Goal: Transaction & Acquisition: Book appointment/travel/reservation

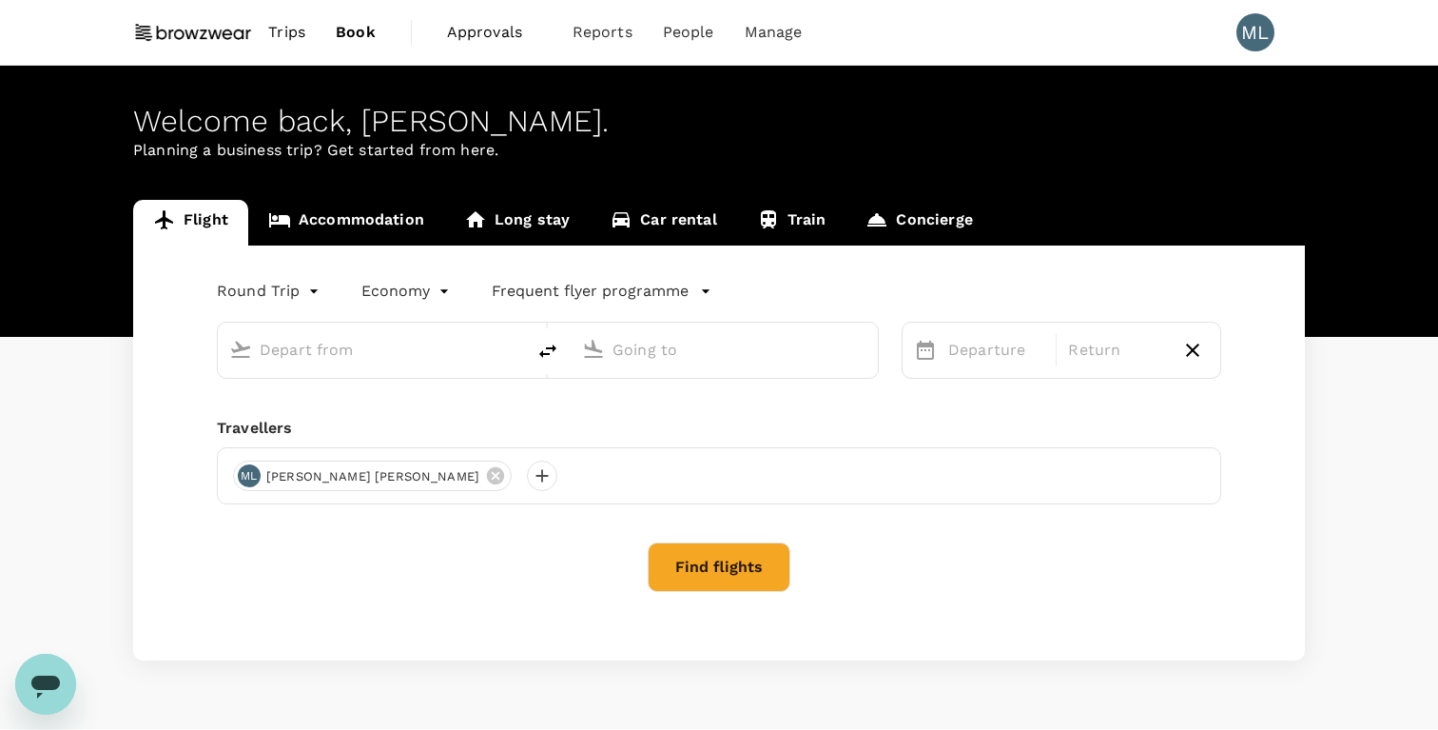
type input "Singapore Changi (SIN)"
type input "Hong Kong Intl (HKG)"
type input "Singapore Changi (SIN)"
type input "Hong Kong Intl (HKG)"
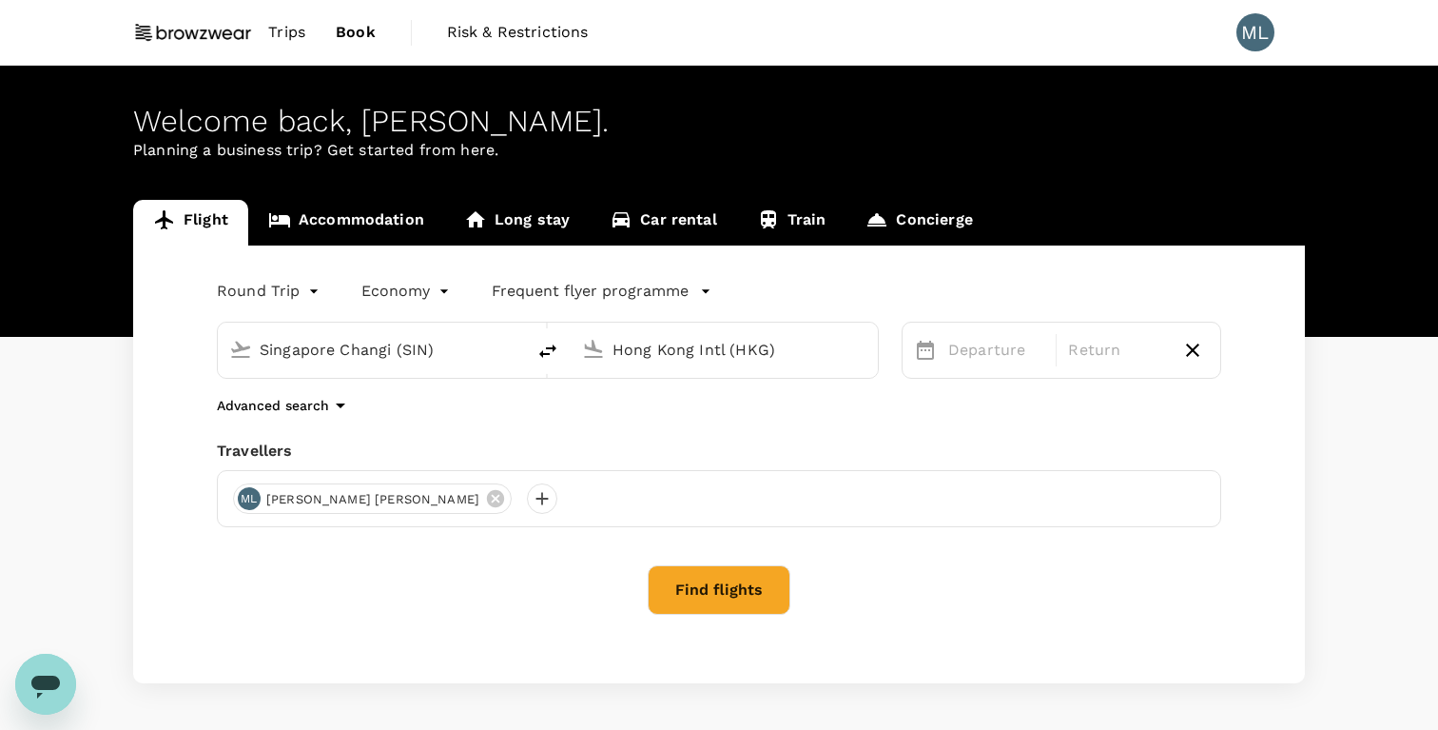
click at [446, 356] on input "Singapore Changi (SIN)" at bounding box center [372, 349] width 225 height 29
click at [545, 350] on icon "delete" at bounding box center [547, 351] width 23 height 23
type input "Hong Kong Intl (HKG)"
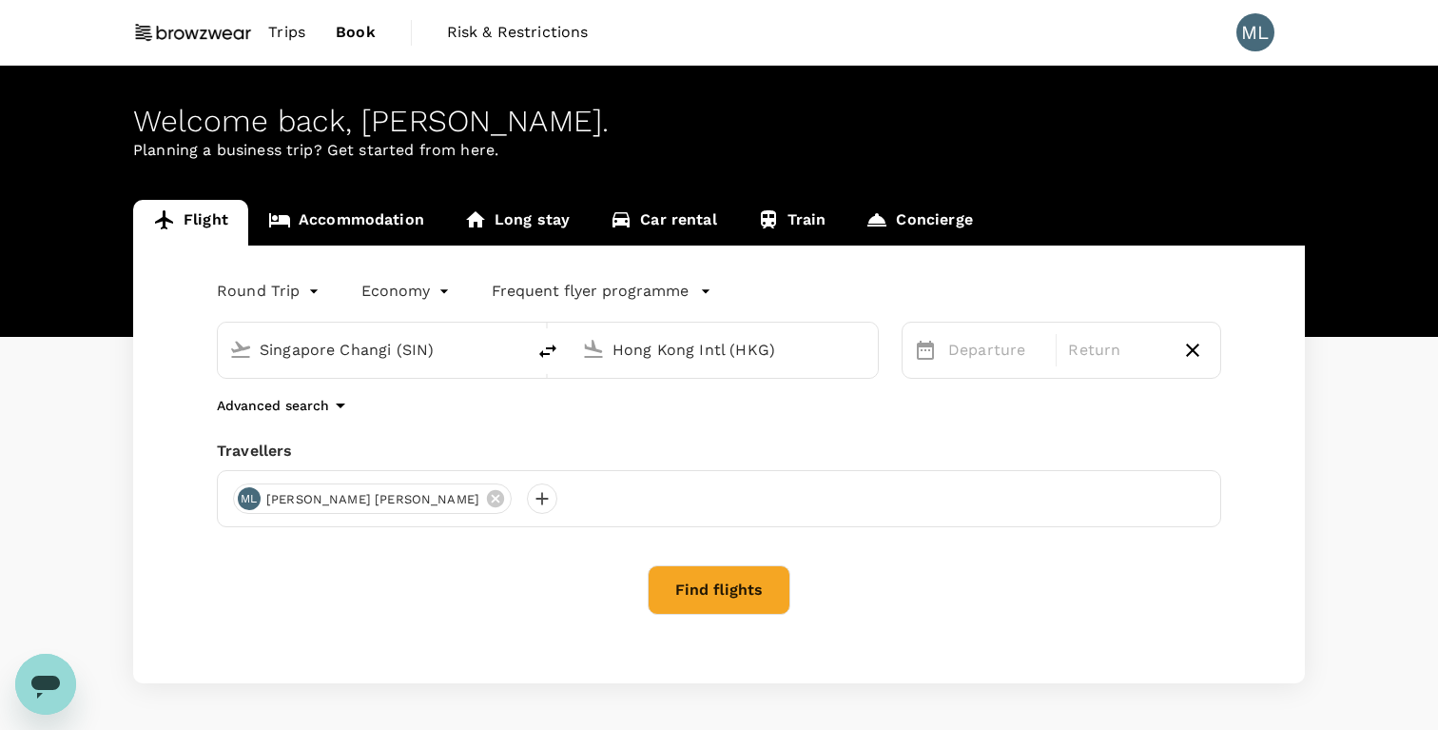
type input "Singapore Changi (SIN)"
click at [415, 350] on input "Hong Kong Intl (HKG)" at bounding box center [372, 349] width 225 height 29
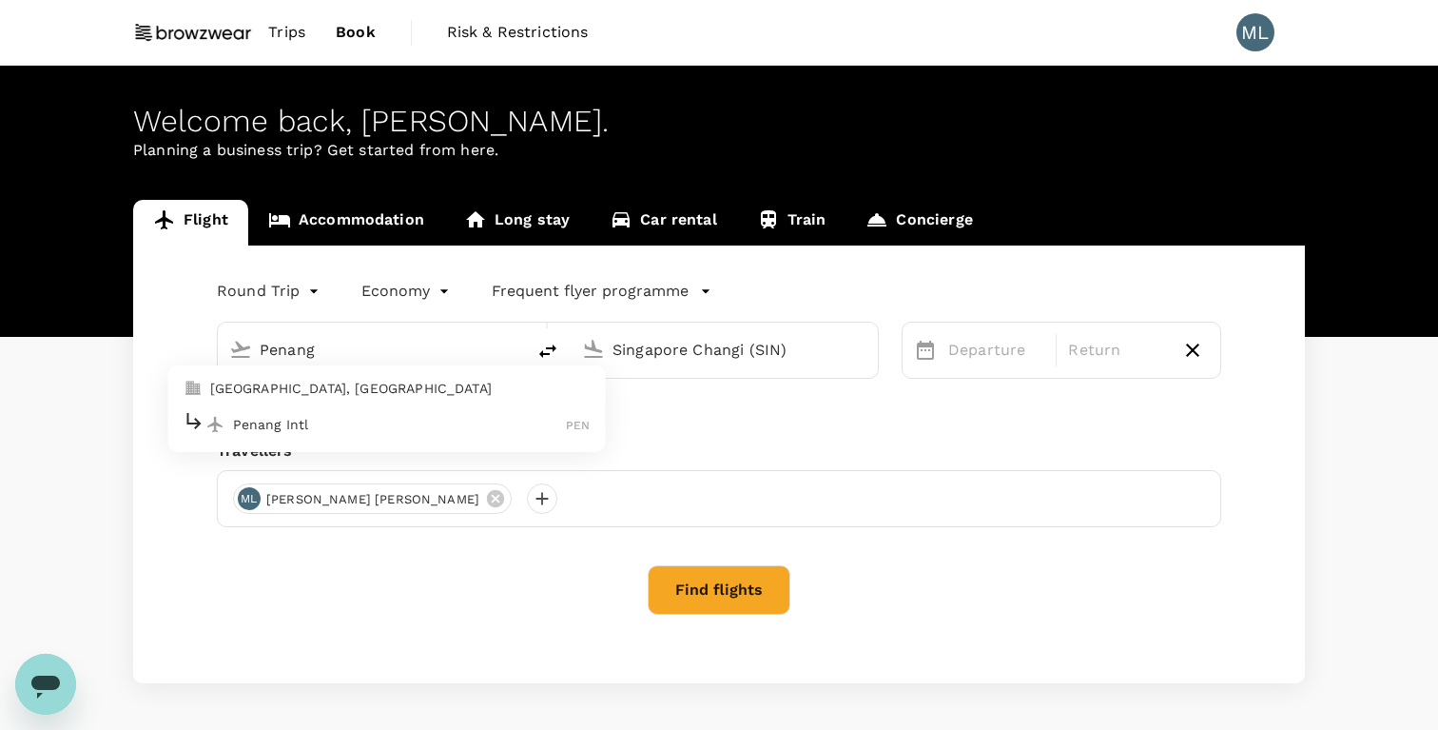
click at [381, 434] on div "Penang Intl PEN" at bounding box center [387, 423] width 407 height 29
type input "Penang Intl (PEN)"
click at [962, 341] on p "Departure" at bounding box center [996, 350] width 96 height 23
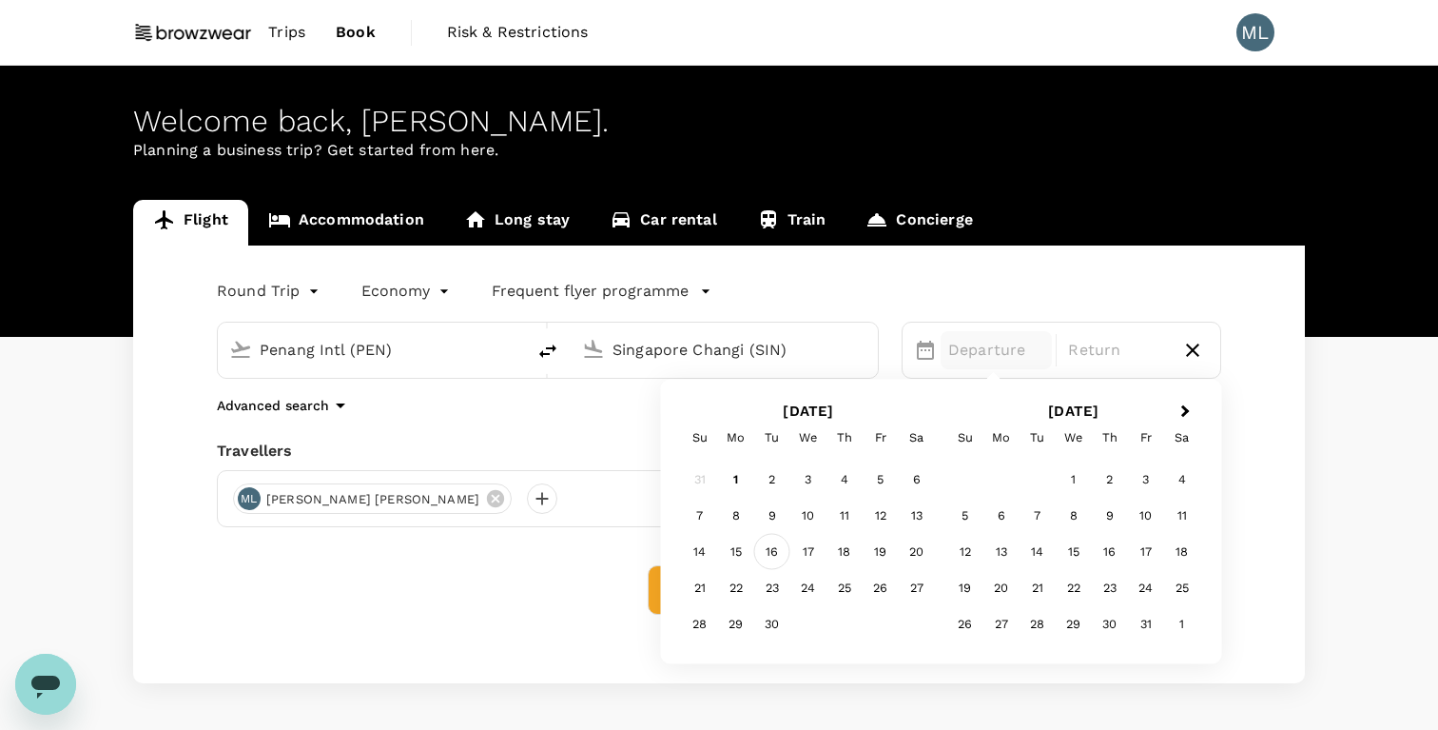
click at [780, 555] on div "16" at bounding box center [772, 552] width 36 height 36
click at [852, 553] on div "18" at bounding box center [845, 552] width 36 height 36
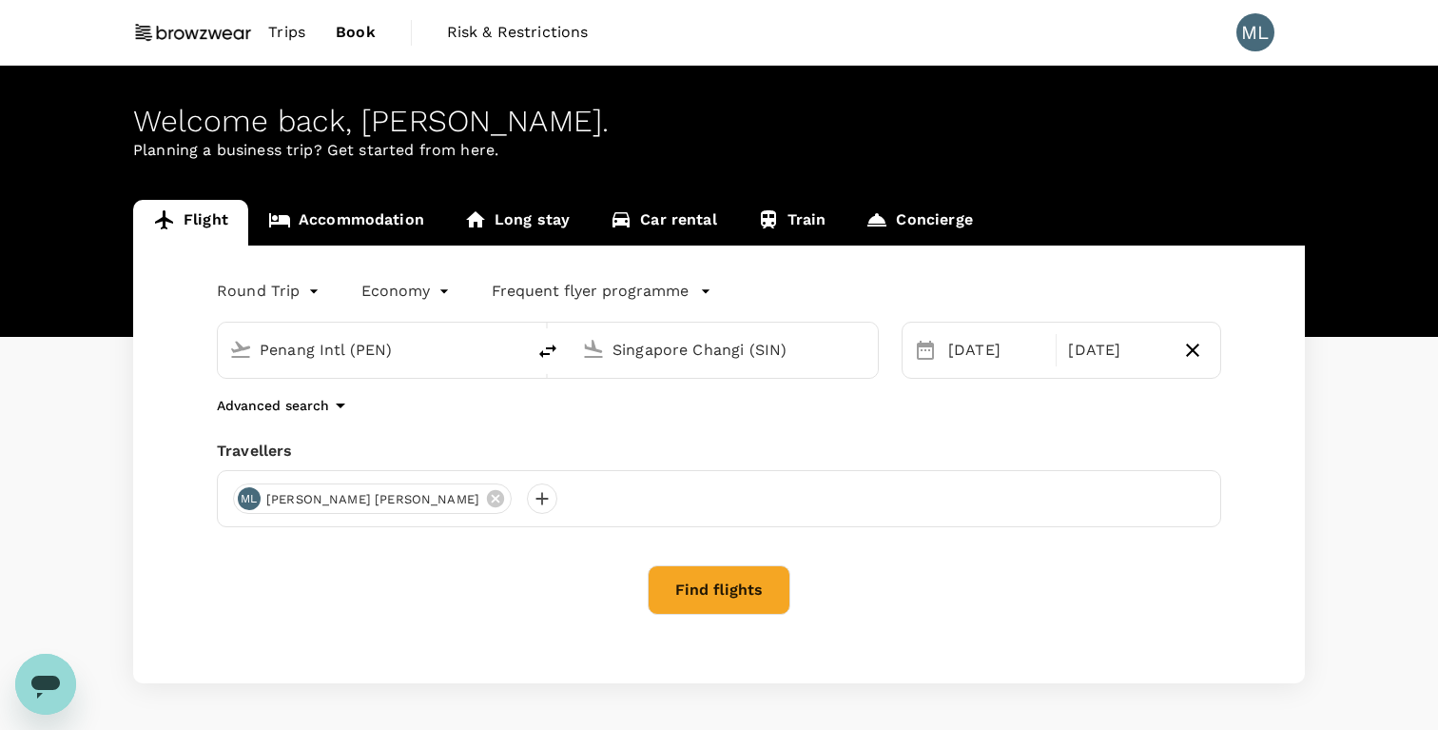
click at [722, 579] on button "Find flights" at bounding box center [719, 589] width 143 height 49
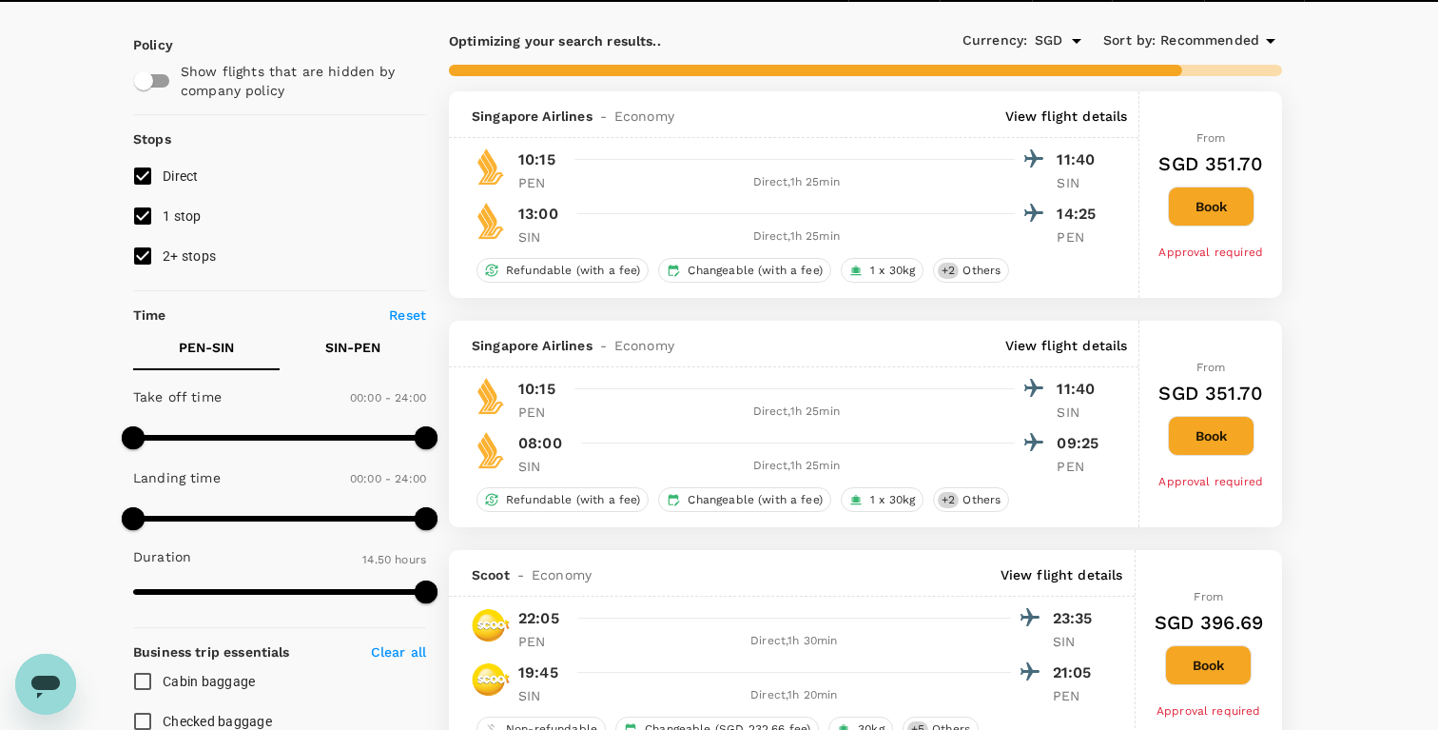
scroll to position [110, 0]
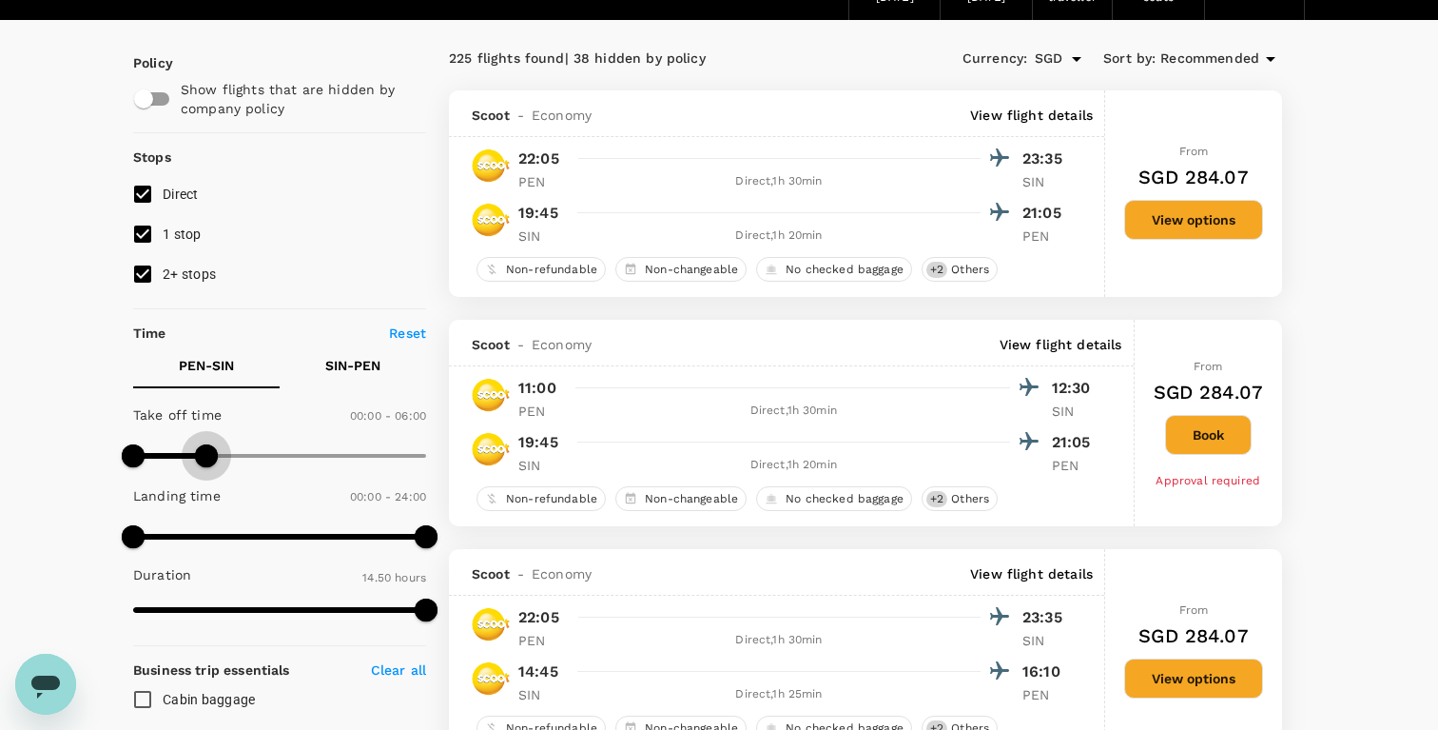
type input "390"
drag, startPoint x: 422, startPoint y: 451, endPoint x: 211, endPoint y: 460, distance: 211.4
click at [211, 460] on span at bounding box center [212, 455] width 23 height 23
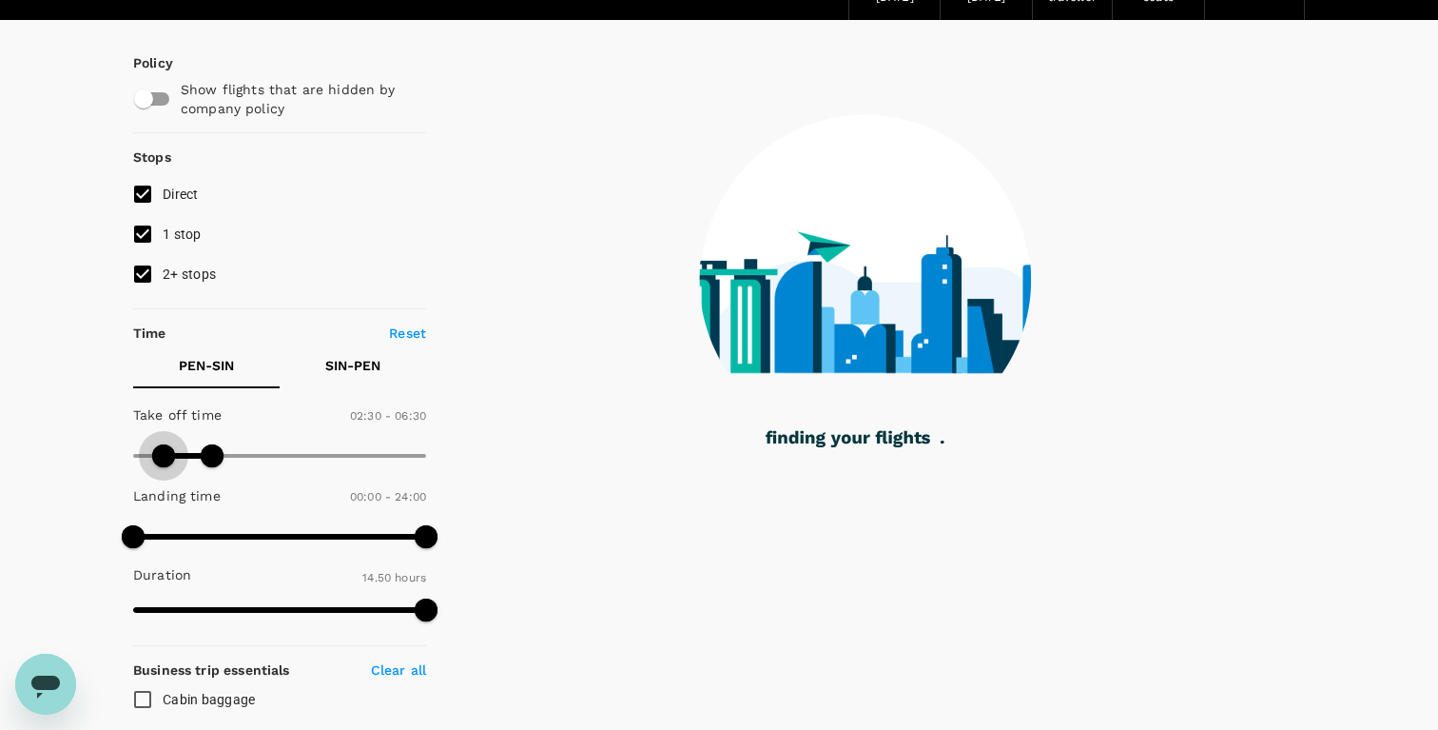
type input "180"
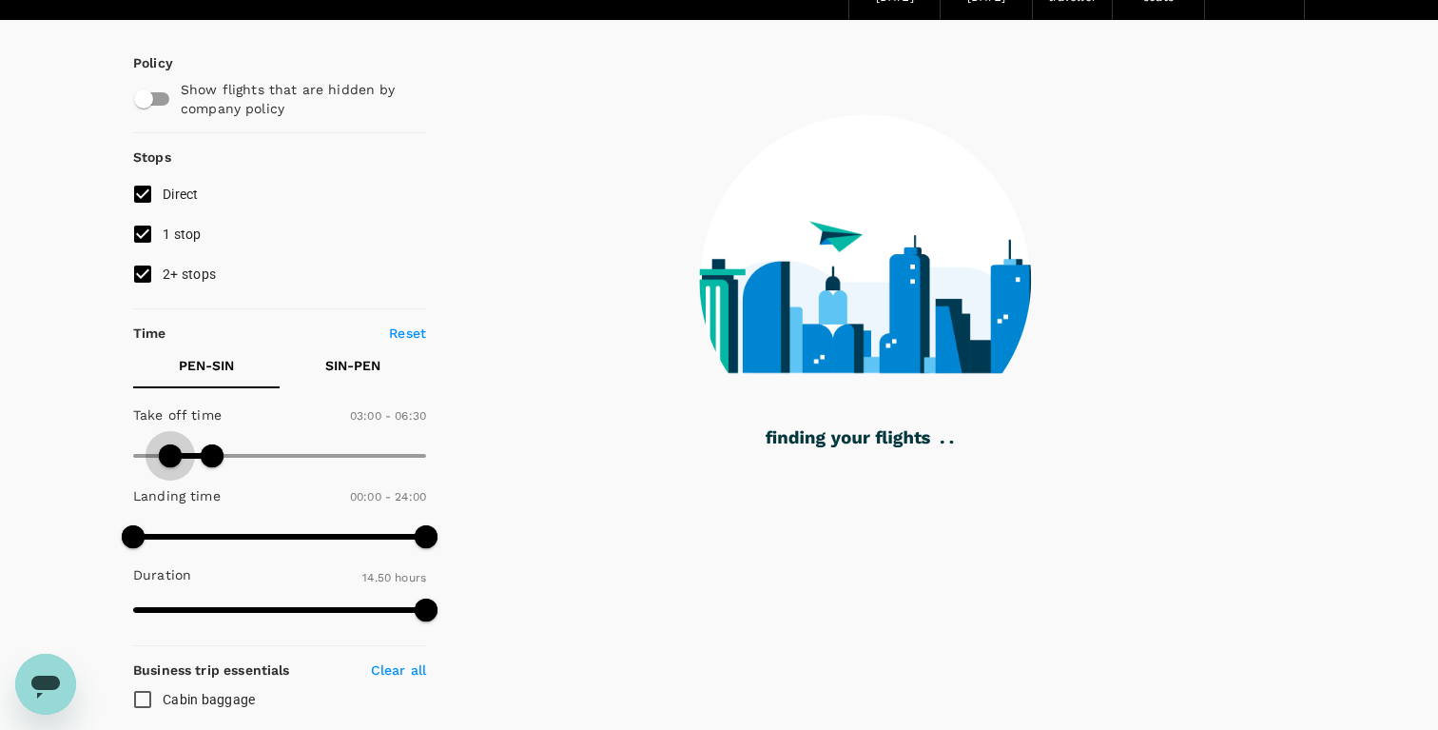
drag, startPoint x: 142, startPoint y: 452, endPoint x: 167, endPoint y: 453, distance: 25.7
click at [167, 453] on span at bounding box center [170, 455] width 23 height 23
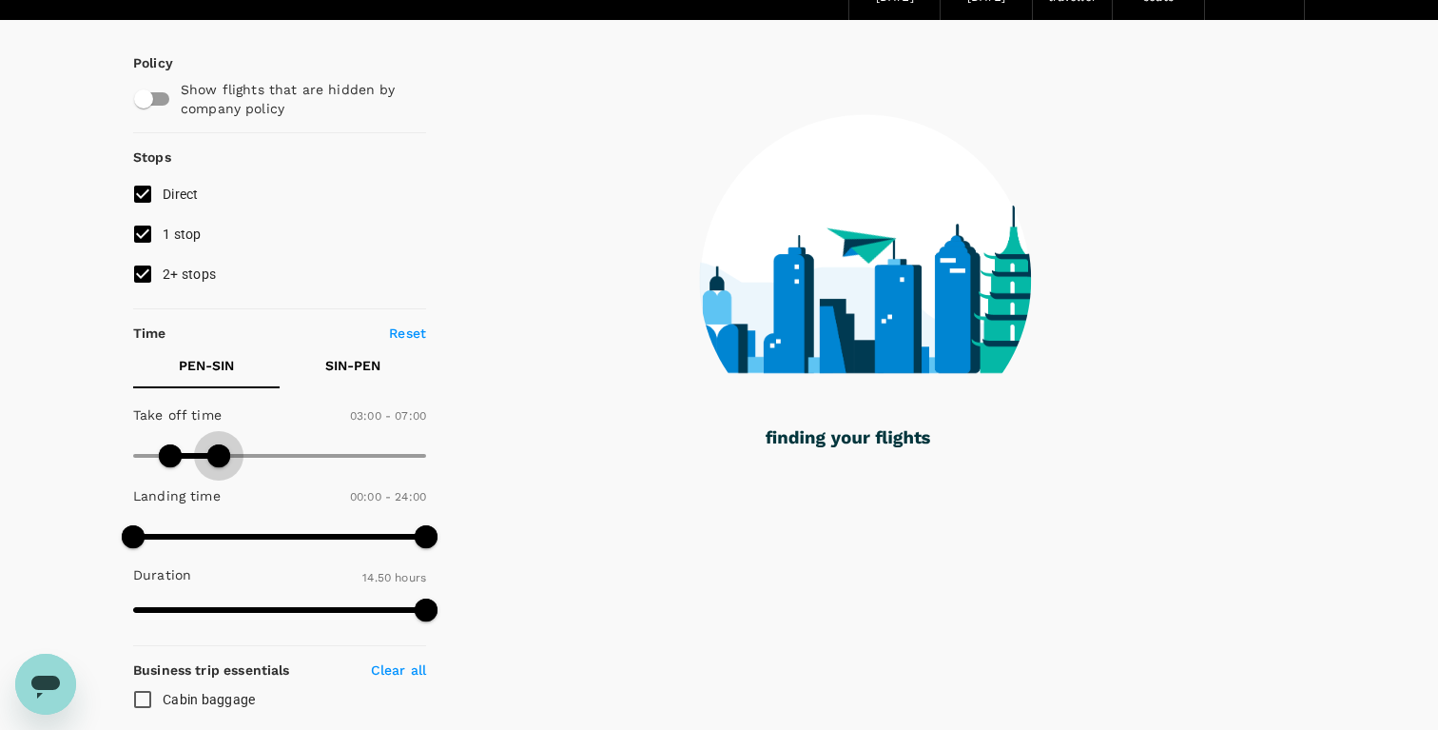
type input "450"
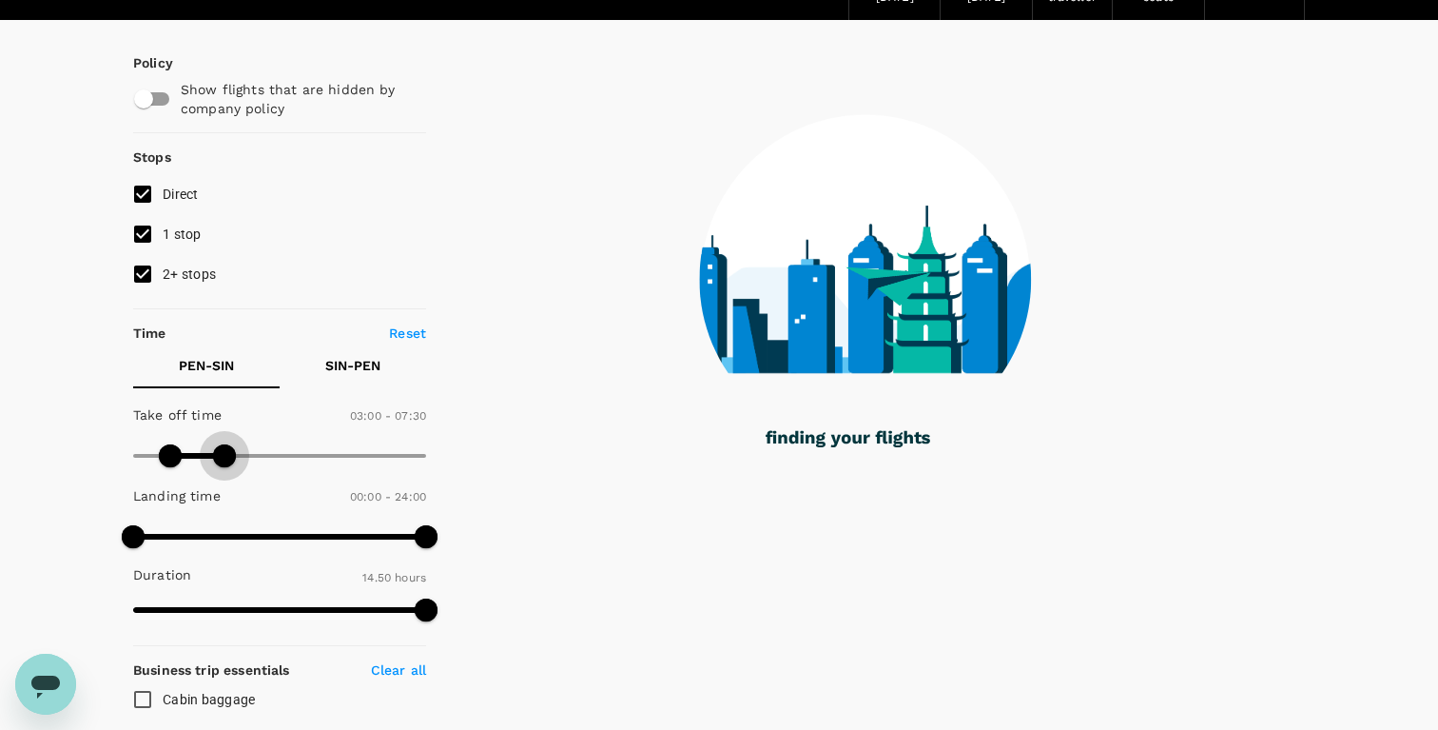
drag, startPoint x: 204, startPoint y: 458, endPoint x: 224, endPoint y: 459, distance: 19.1
click at [224, 459] on span at bounding box center [224, 455] width 23 height 23
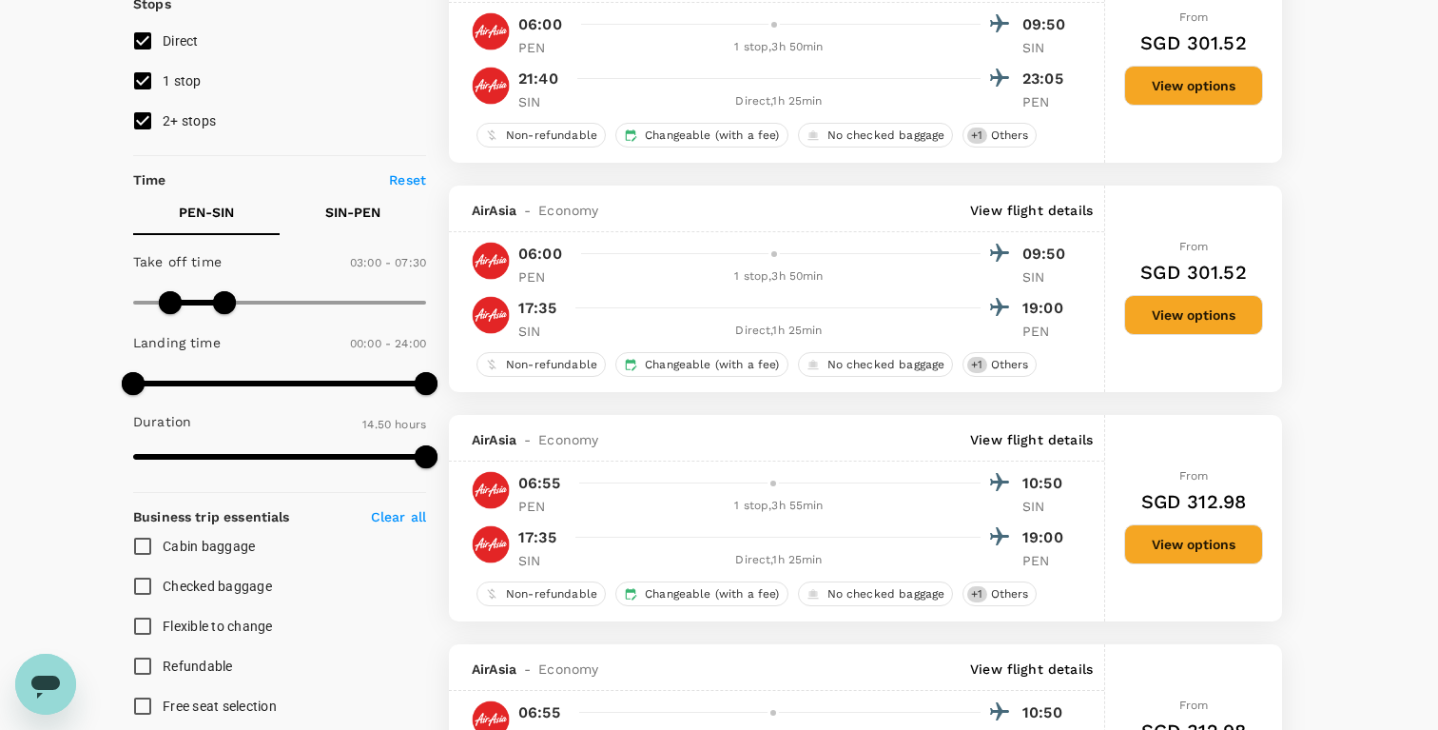
scroll to position [98, 0]
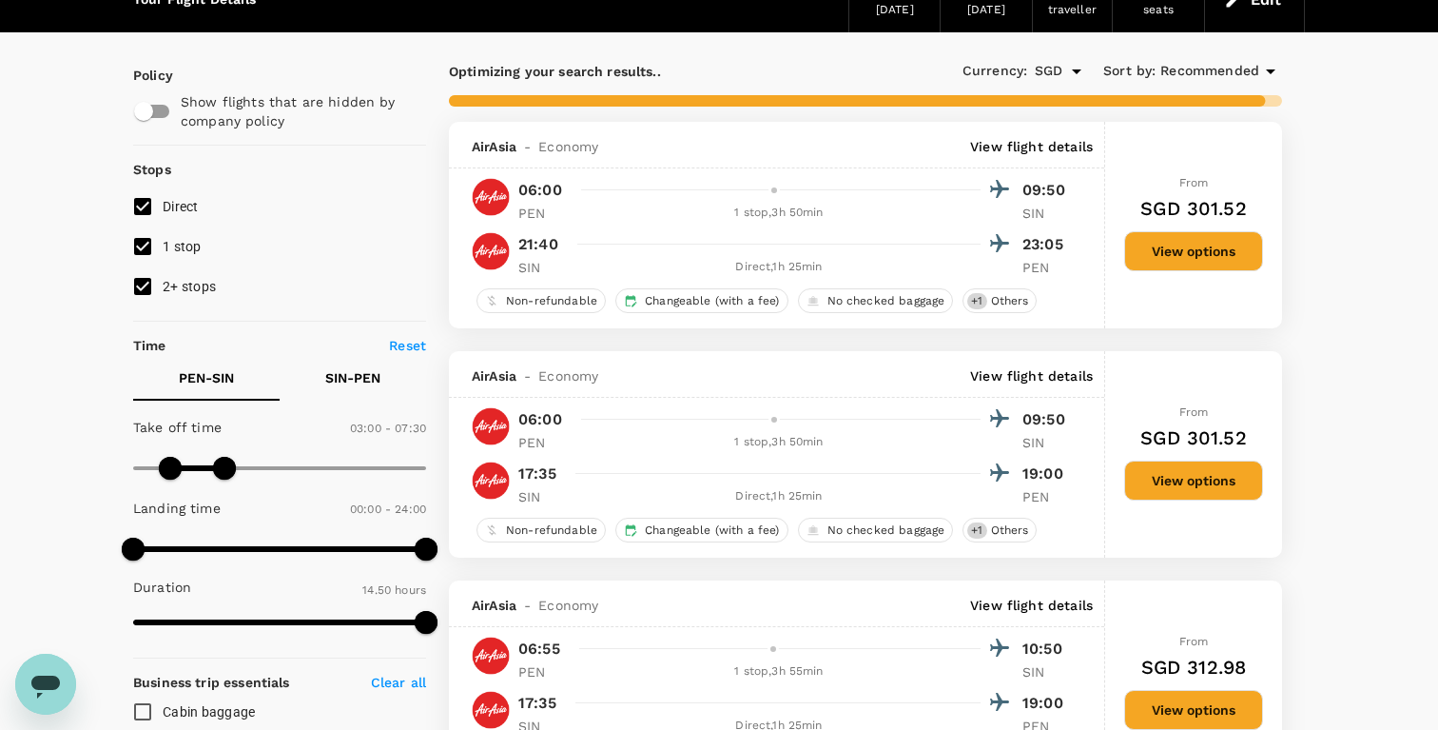
click at [146, 247] on input "1 stop" at bounding box center [143, 246] width 40 height 40
checkbox input "false"
click at [145, 275] on input "2+ stops" at bounding box center [143, 286] width 40 height 40
checkbox input "false"
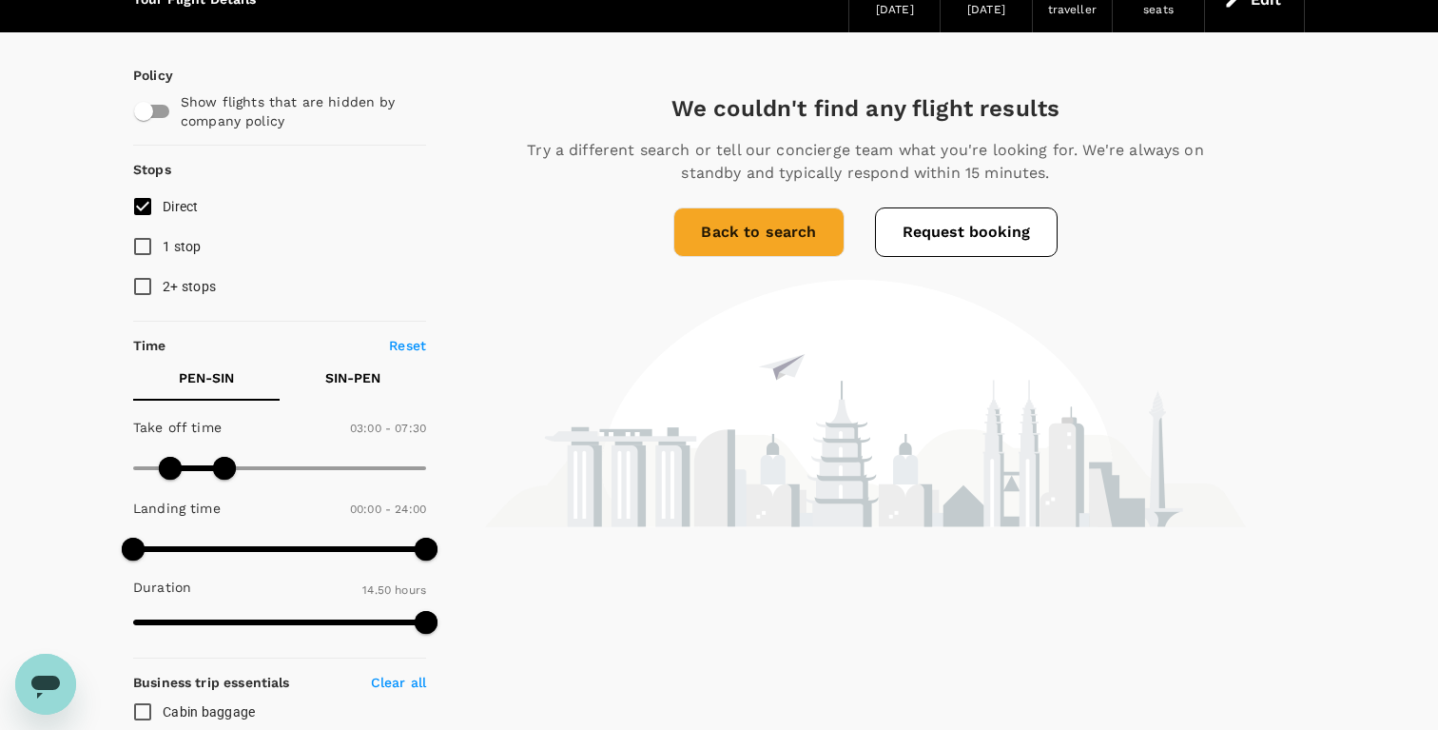
scroll to position [0, 0]
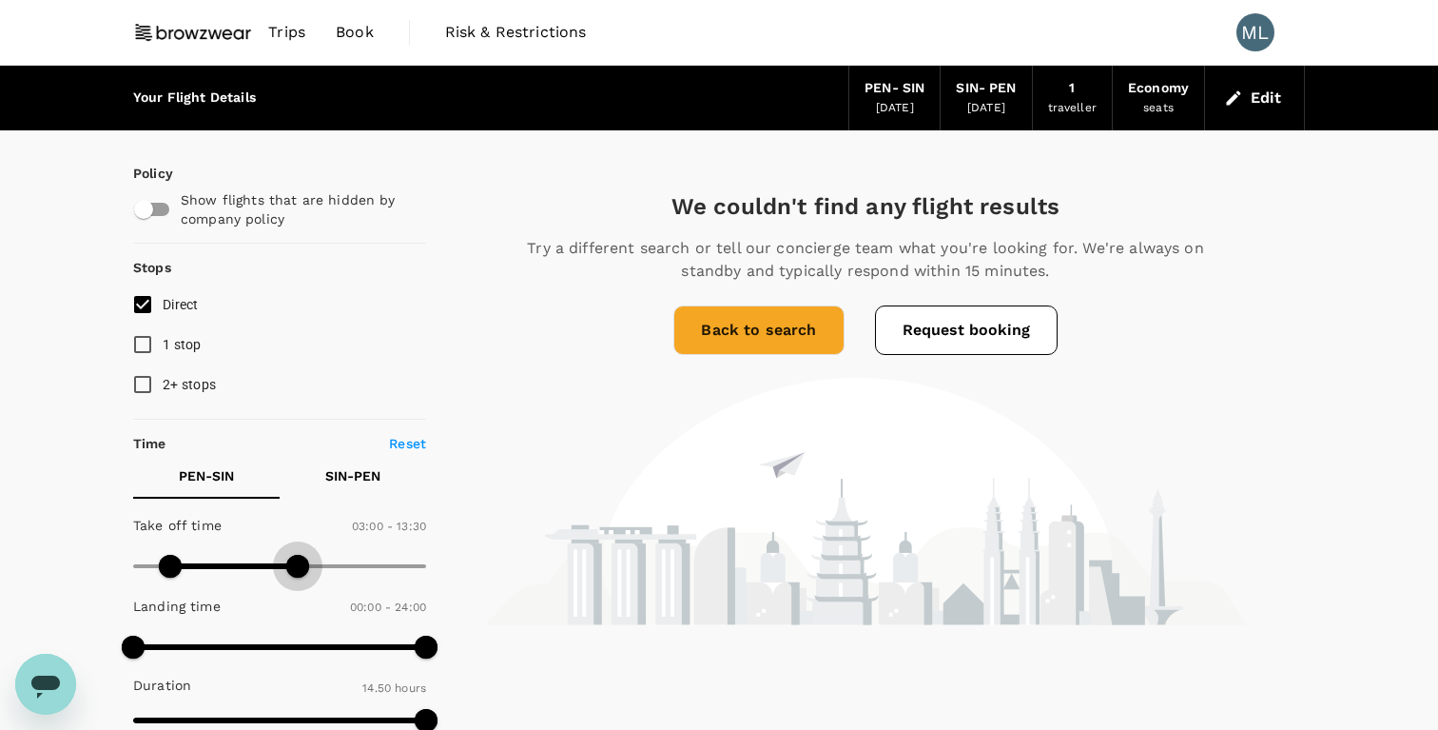
type input "1440"
drag, startPoint x: 226, startPoint y: 559, endPoint x: 472, endPoint y: 567, distance: 245.5
type input "0"
drag, startPoint x: 173, startPoint y: 557, endPoint x: 72, endPoint y: 557, distance: 100.8
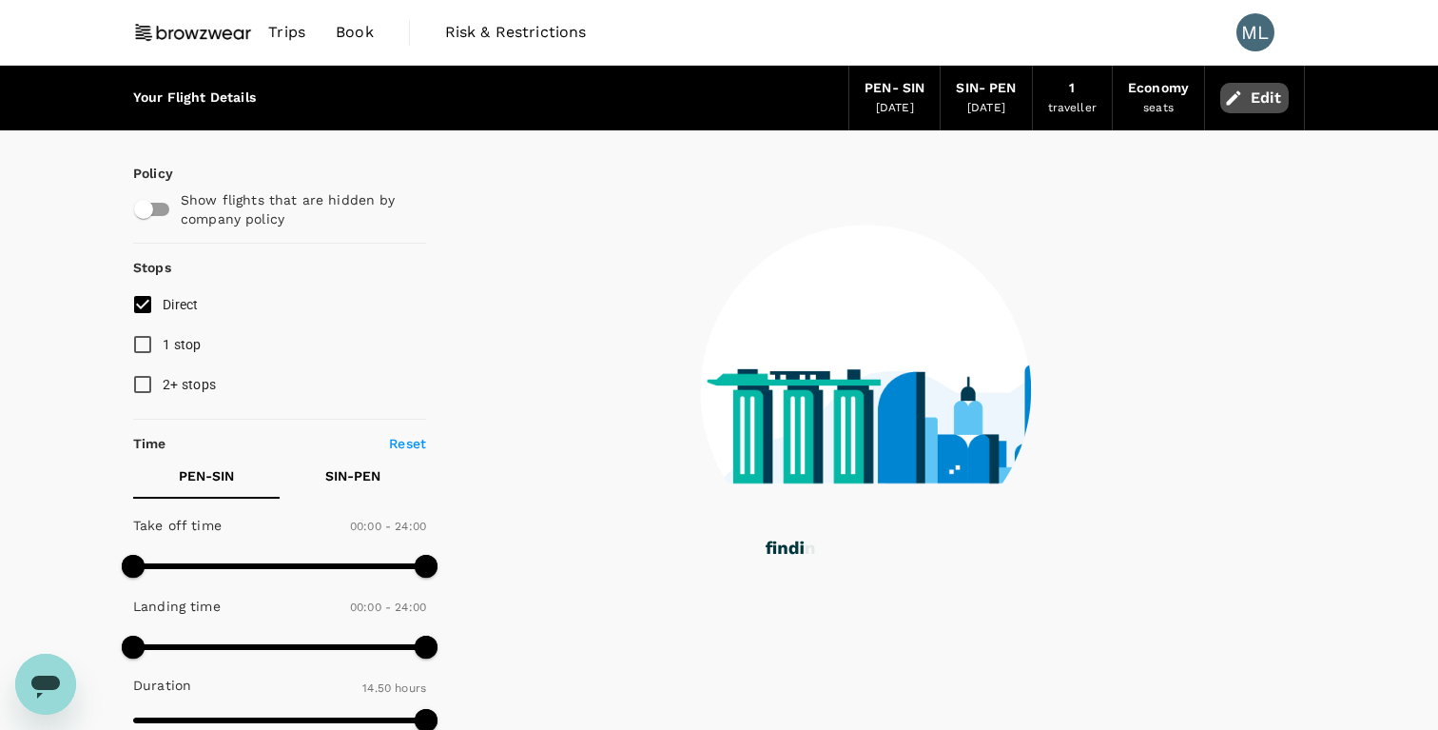
click at [1256, 101] on button "Edit" at bounding box center [1254, 98] width 68 height 30
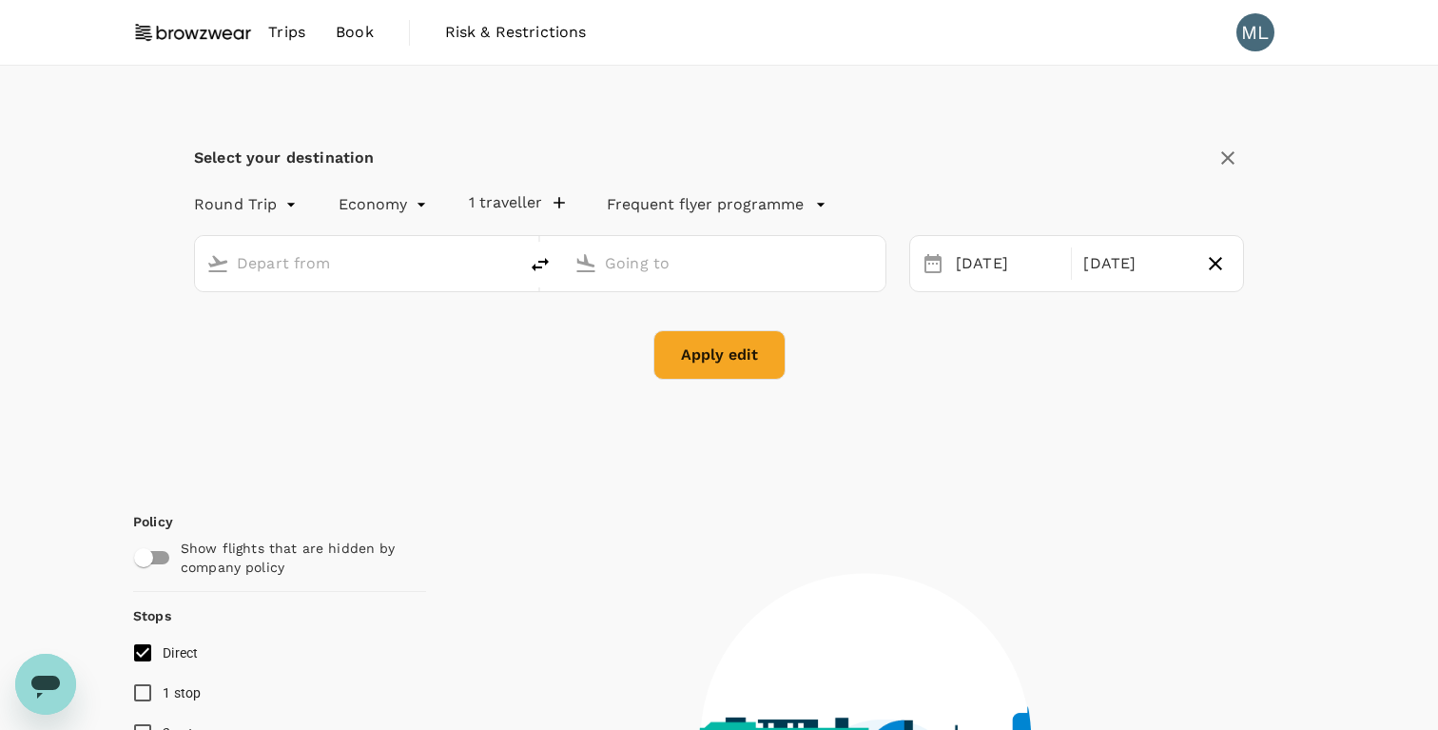
type input "Penang Intl (PEN)"
type input "Singapore Changi (SIN)"
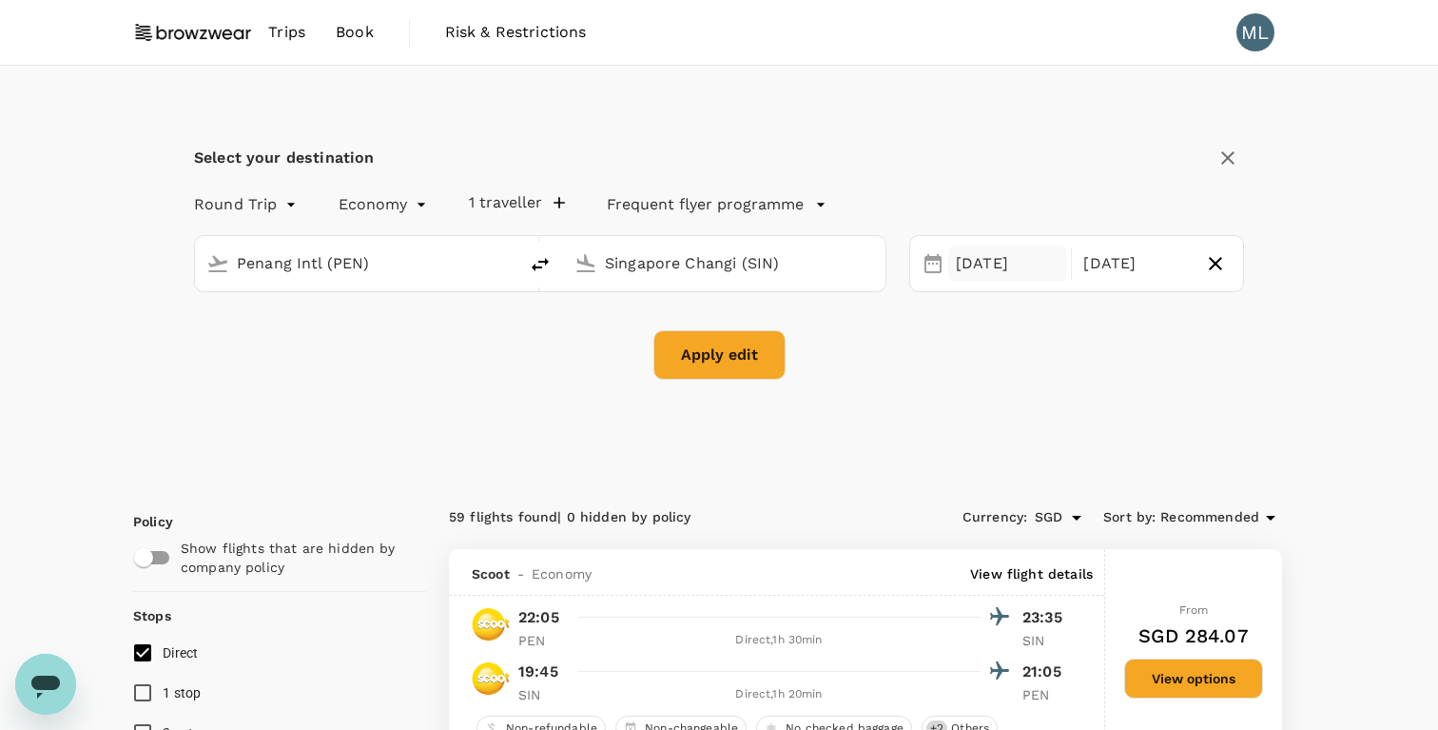
click at [1006, 251] on div "[DATE]" at bounding box center [1007, 263] width 119 height 37
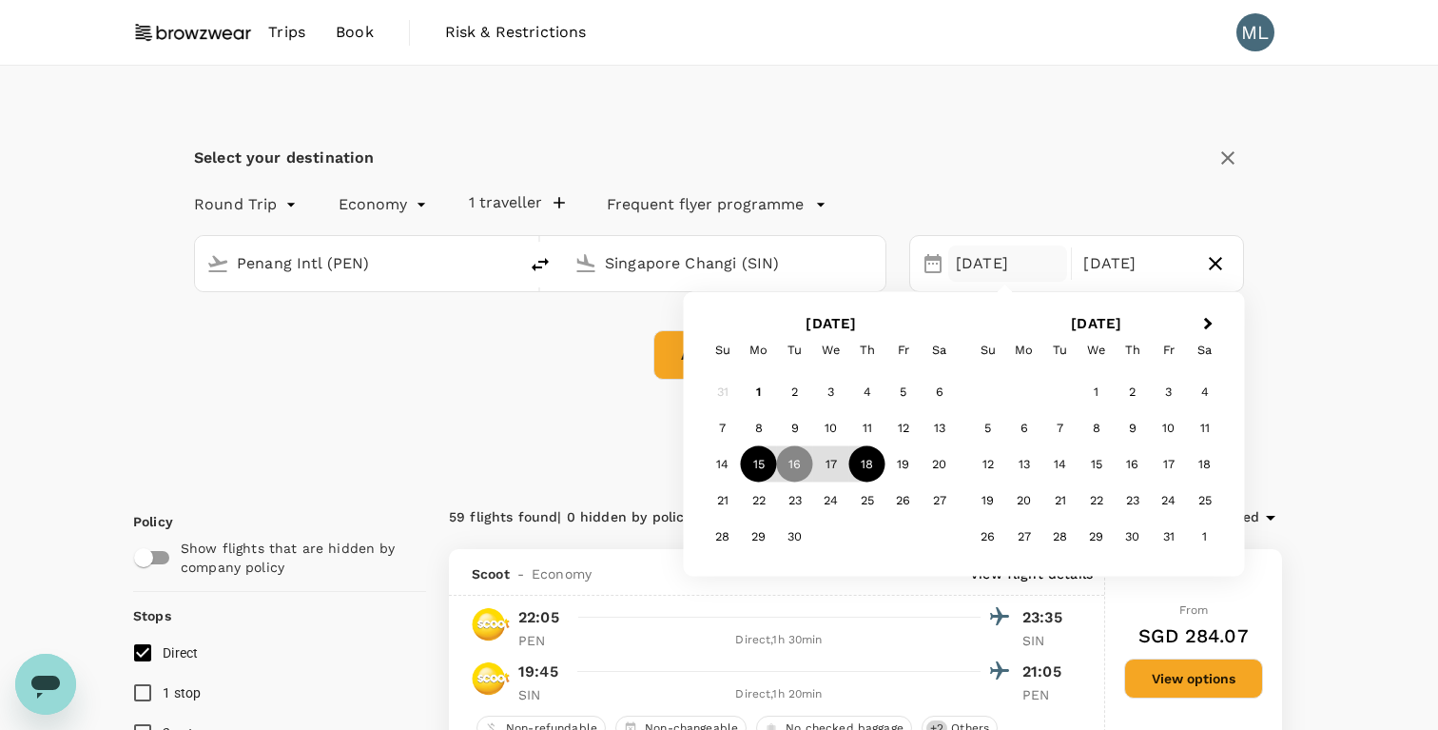
click at [762, 466] on div "15" at bounding box center [759, 464] width 36 height 36
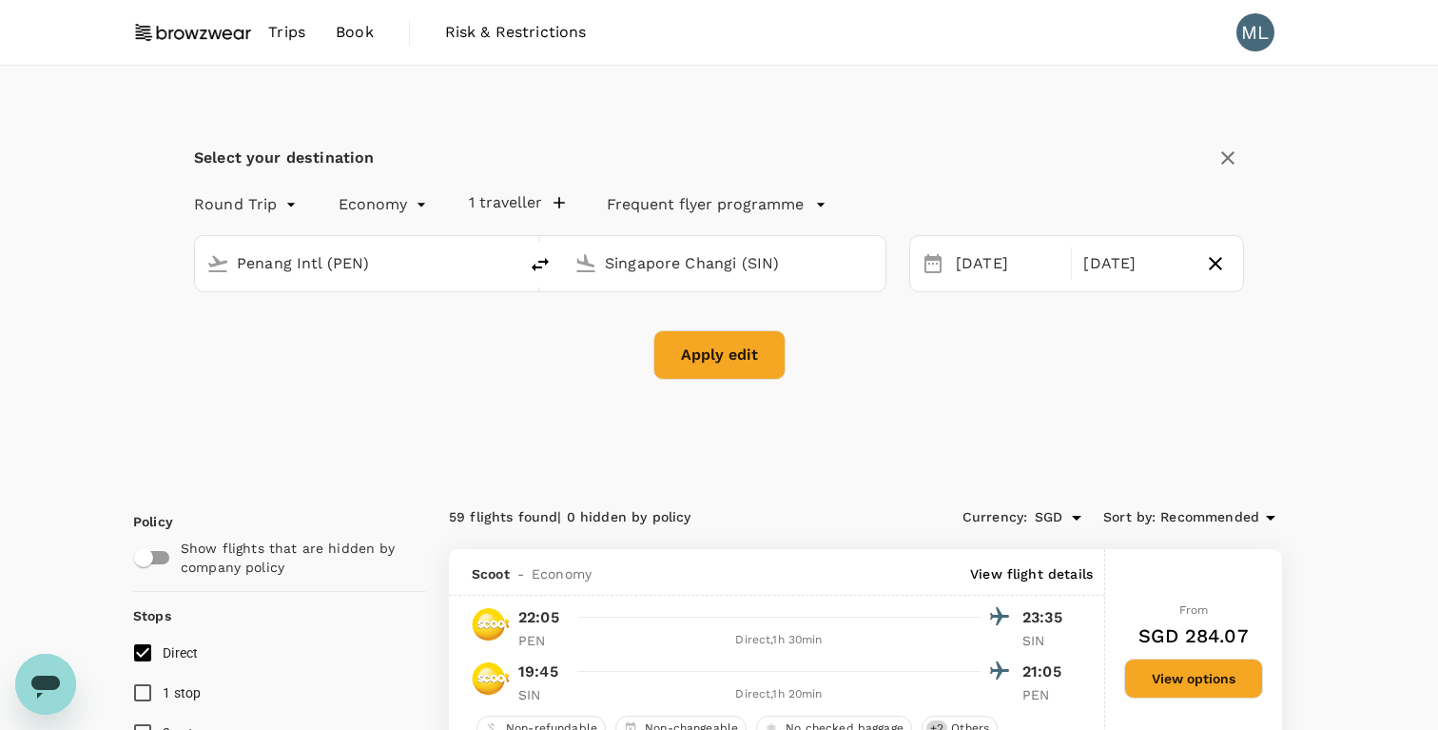
click at [1090, 166] on div "Select your destination" at bounding box center [719, 158] width 1050 height 32
click at [728, 353] on button "Apply edit" at bounding box center [719, 354] width 132 height 49
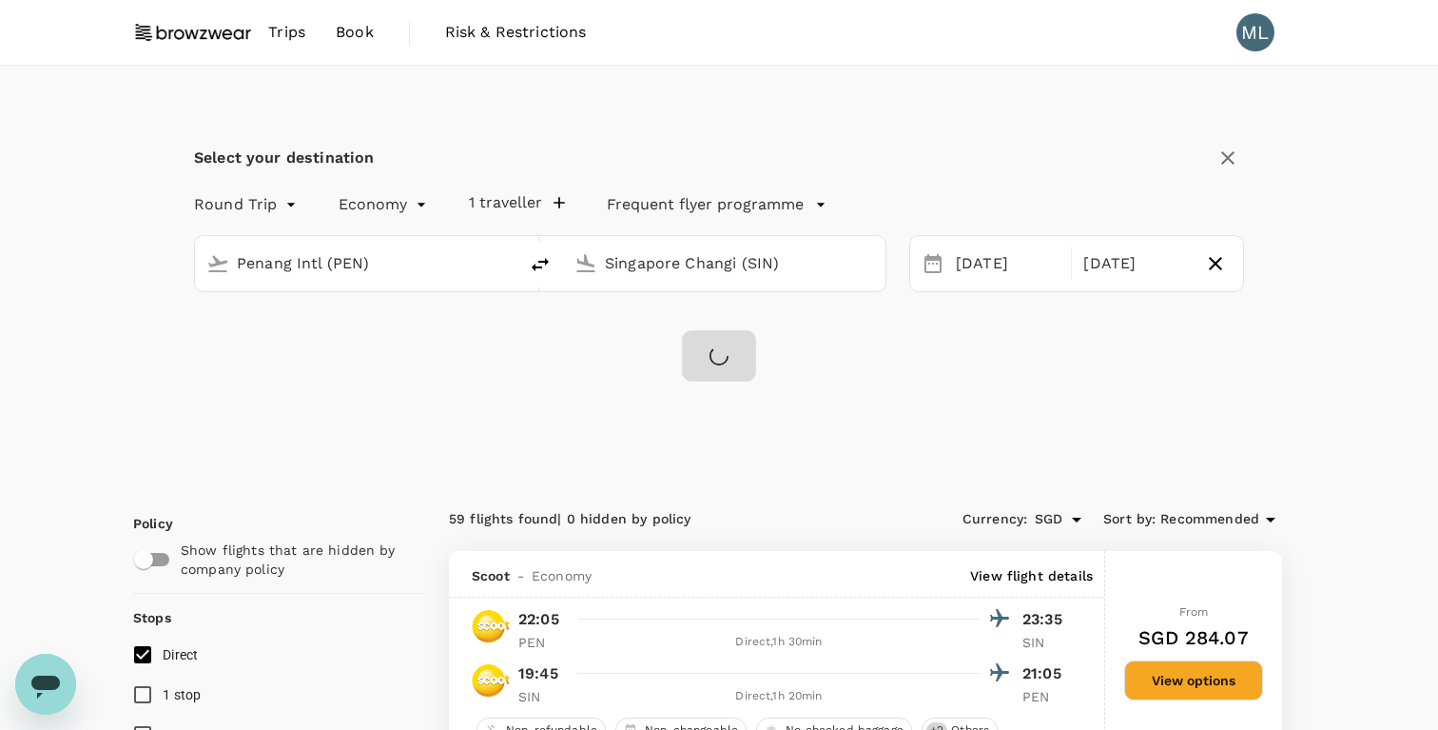
checkbox input "false"
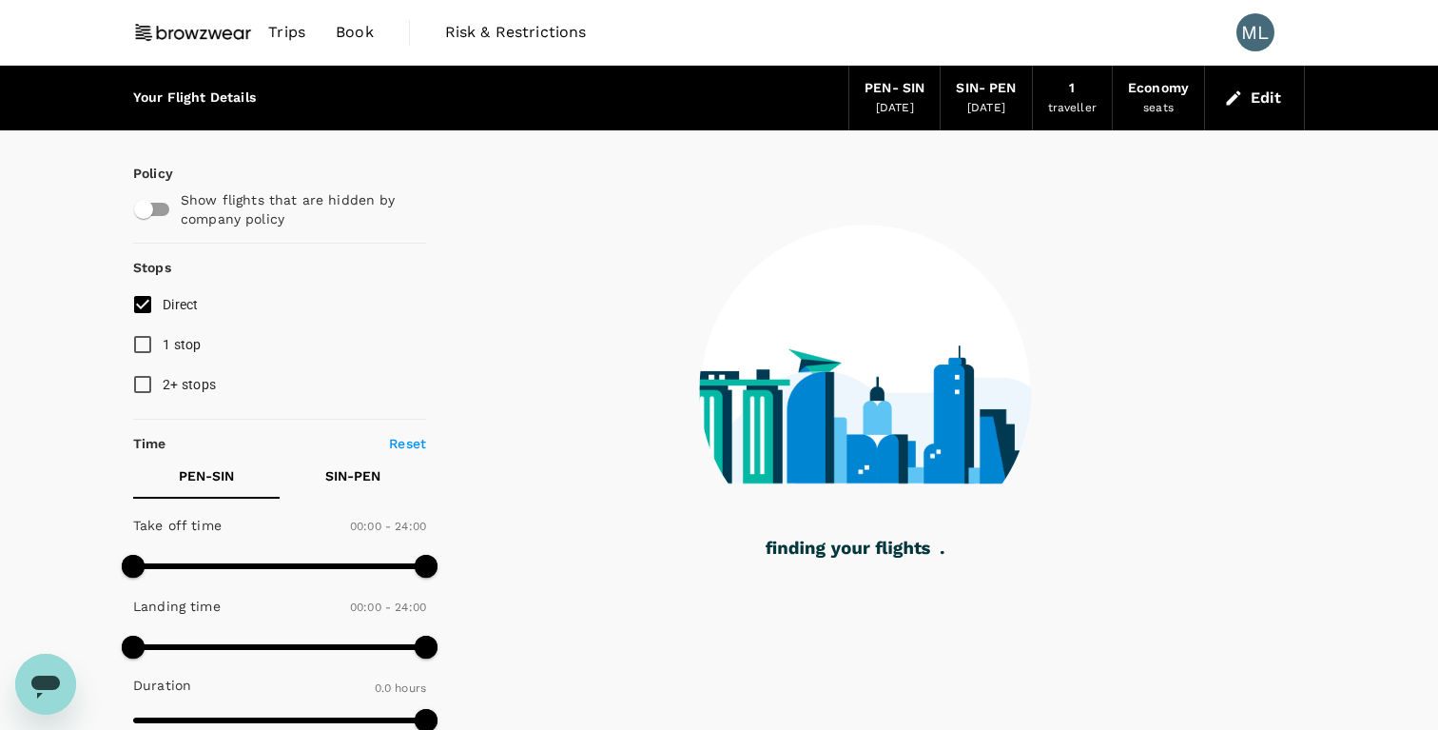
type input "880"
checkbox input "true"
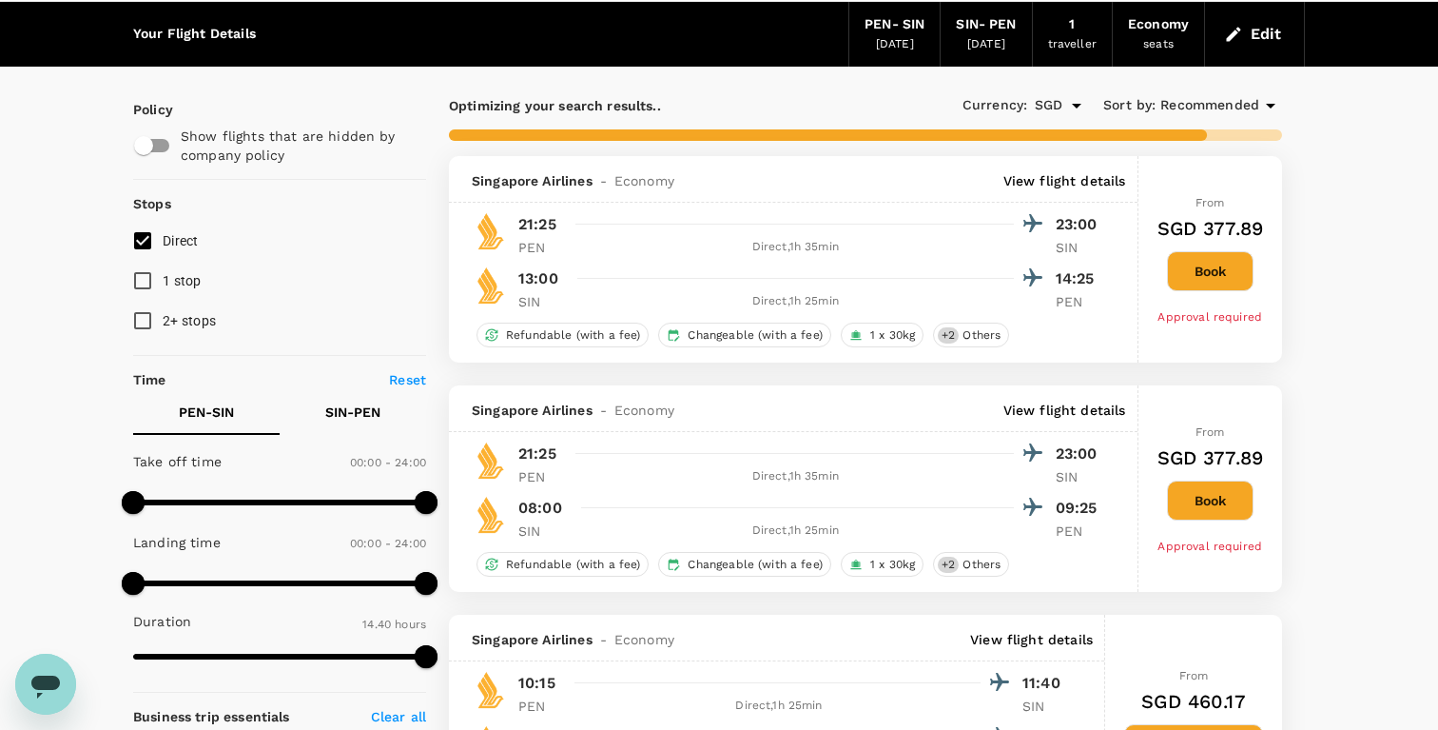
scroll to position [78, 0]
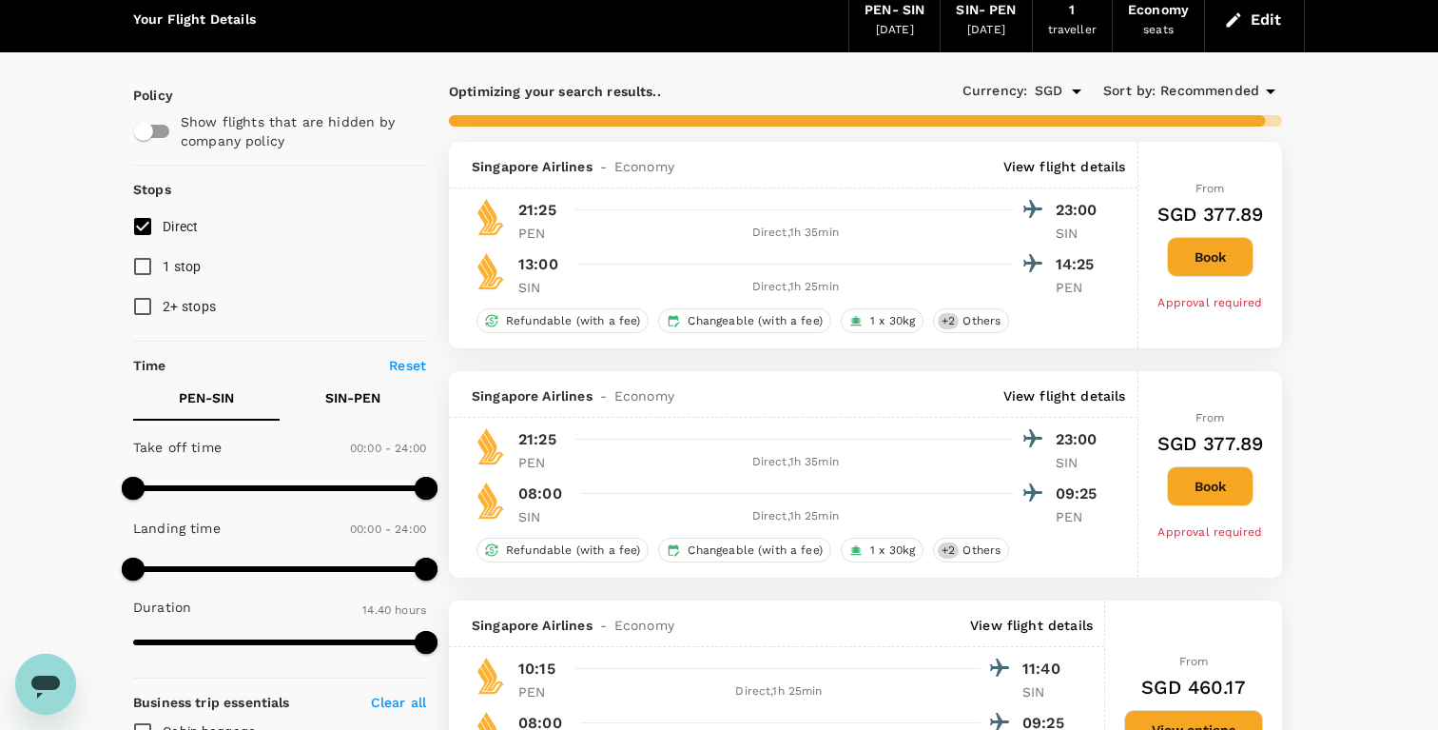
type input "1535"
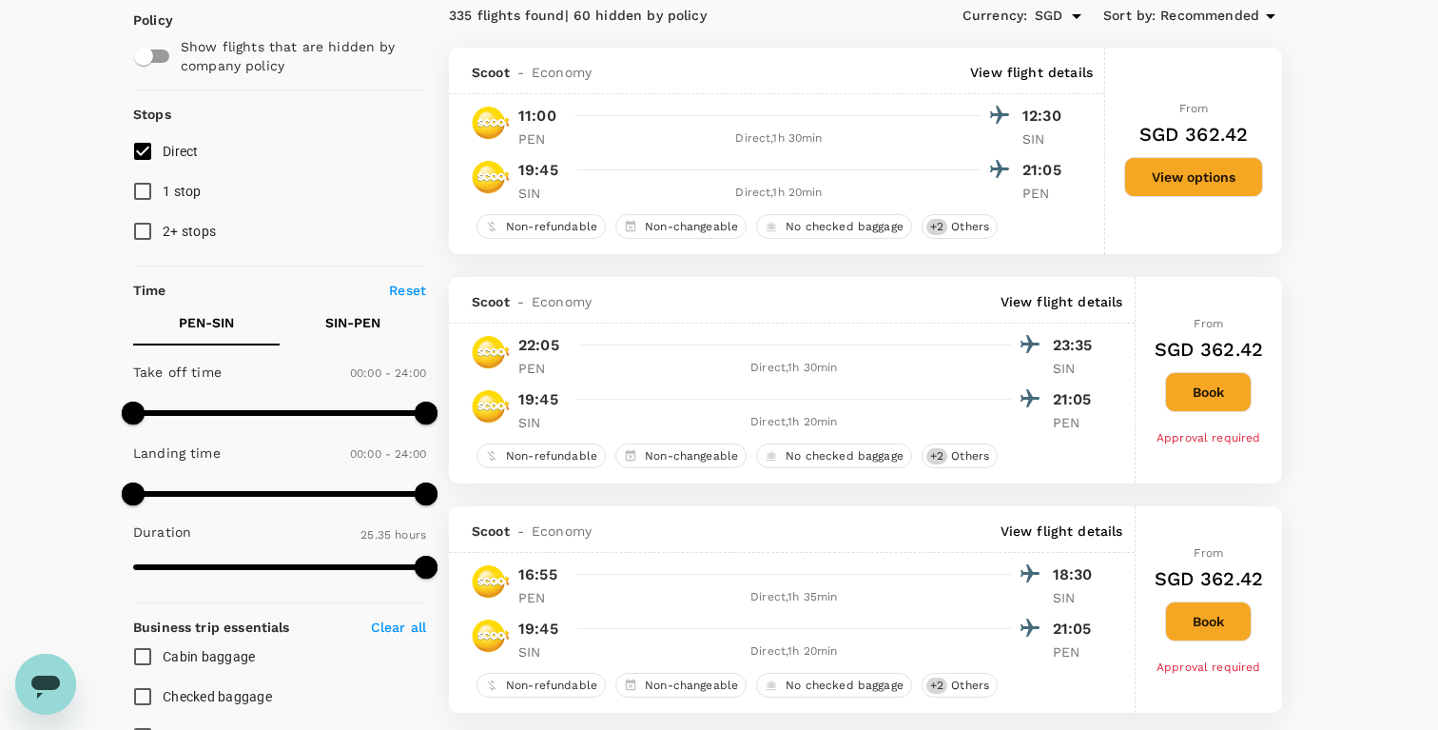
scroll to position [0, 0]
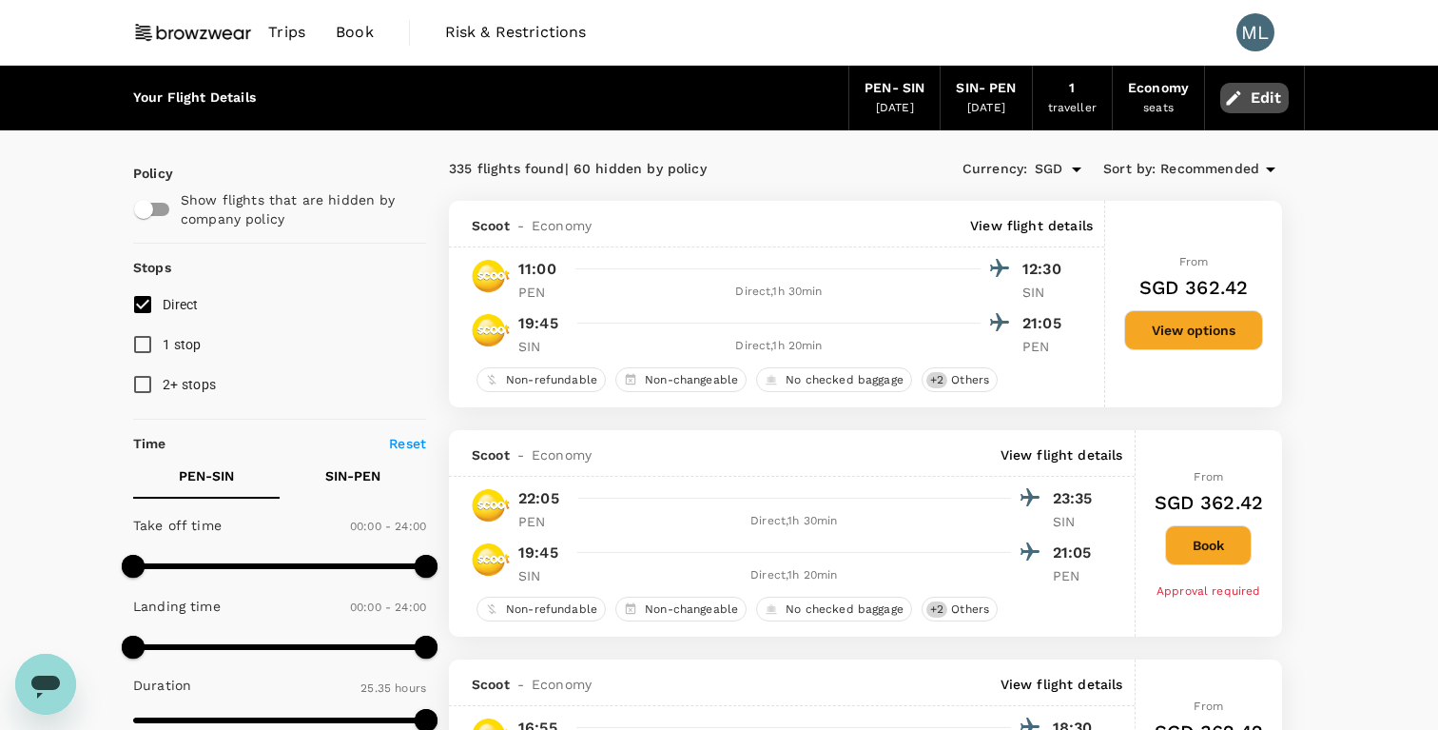
click at [1231, 106] on icon "button" at bounding box center [1233, 97] width 19 height 19
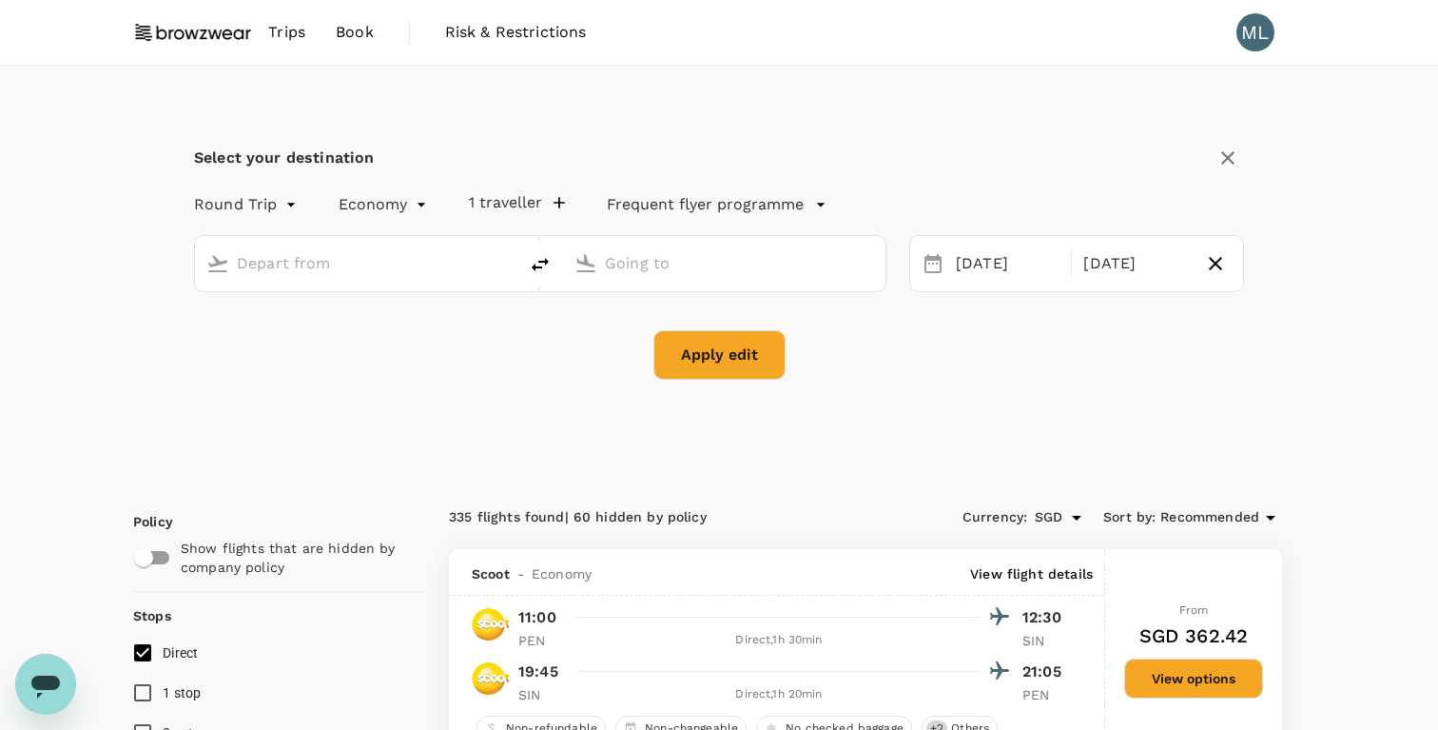
type input "Penang Intl (PEN)"
type input "Singapore Changi (SIN)"
click at [406, 259] on input "Penang Intl (PEN)" at bounding box center [357, 262] width 241 height 29
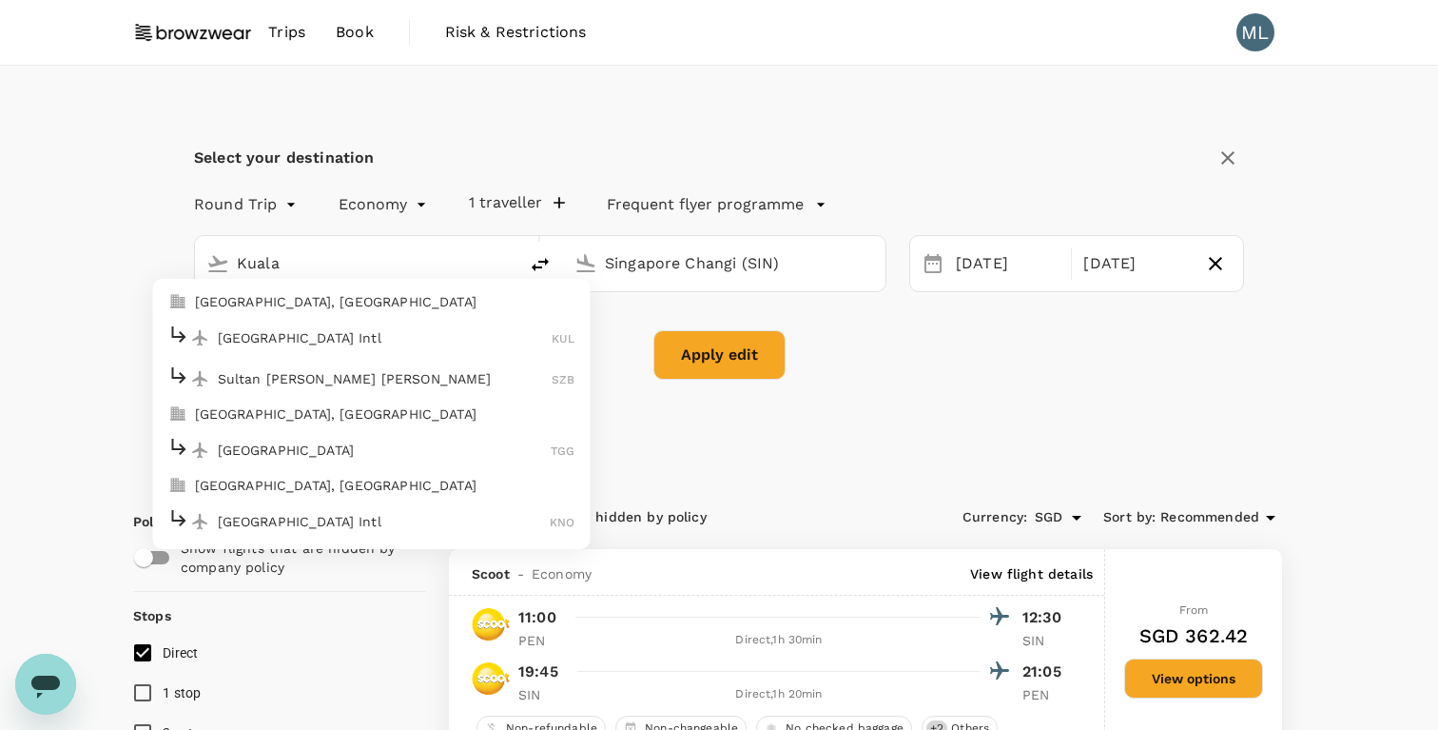
click at [341, 341] on p "[GEOGRAPHIC_DATA] Intl" at bounding box center [385, 337] width 335 height 19
type input "Kuala Lumpur Intl ([GEOGRAPHIC_DATA])"
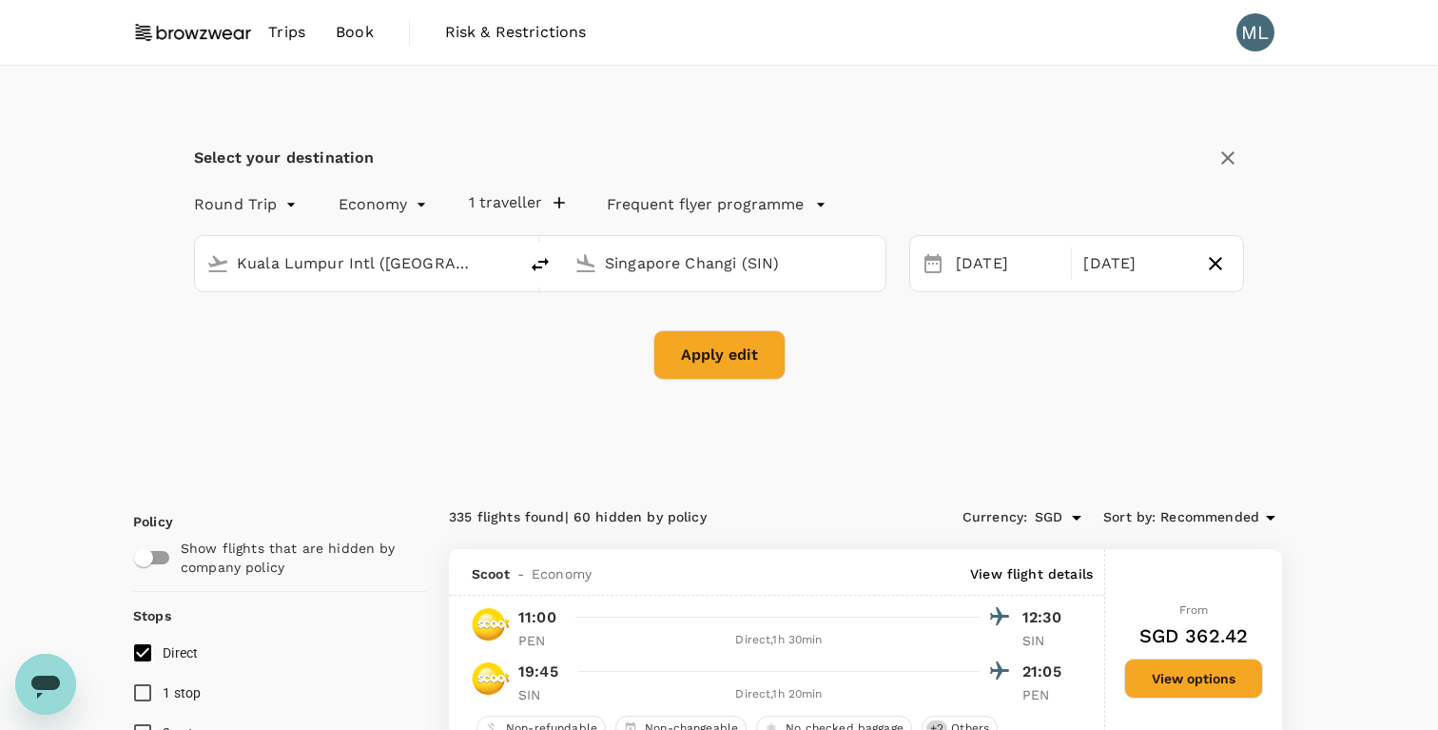
click at [673, 358] on button "Apply edit" at bounding box center [719, 354] width 132 height 49
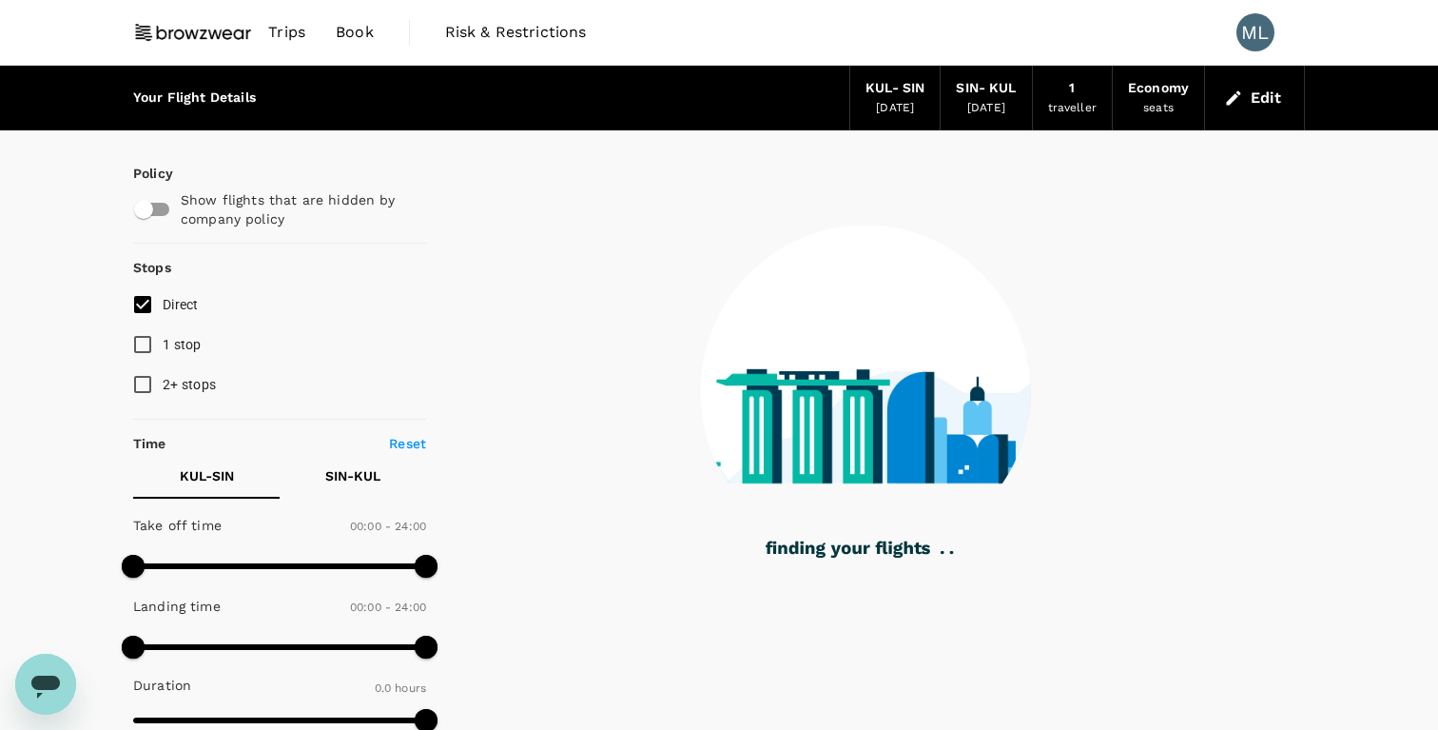
checkbox input "true"
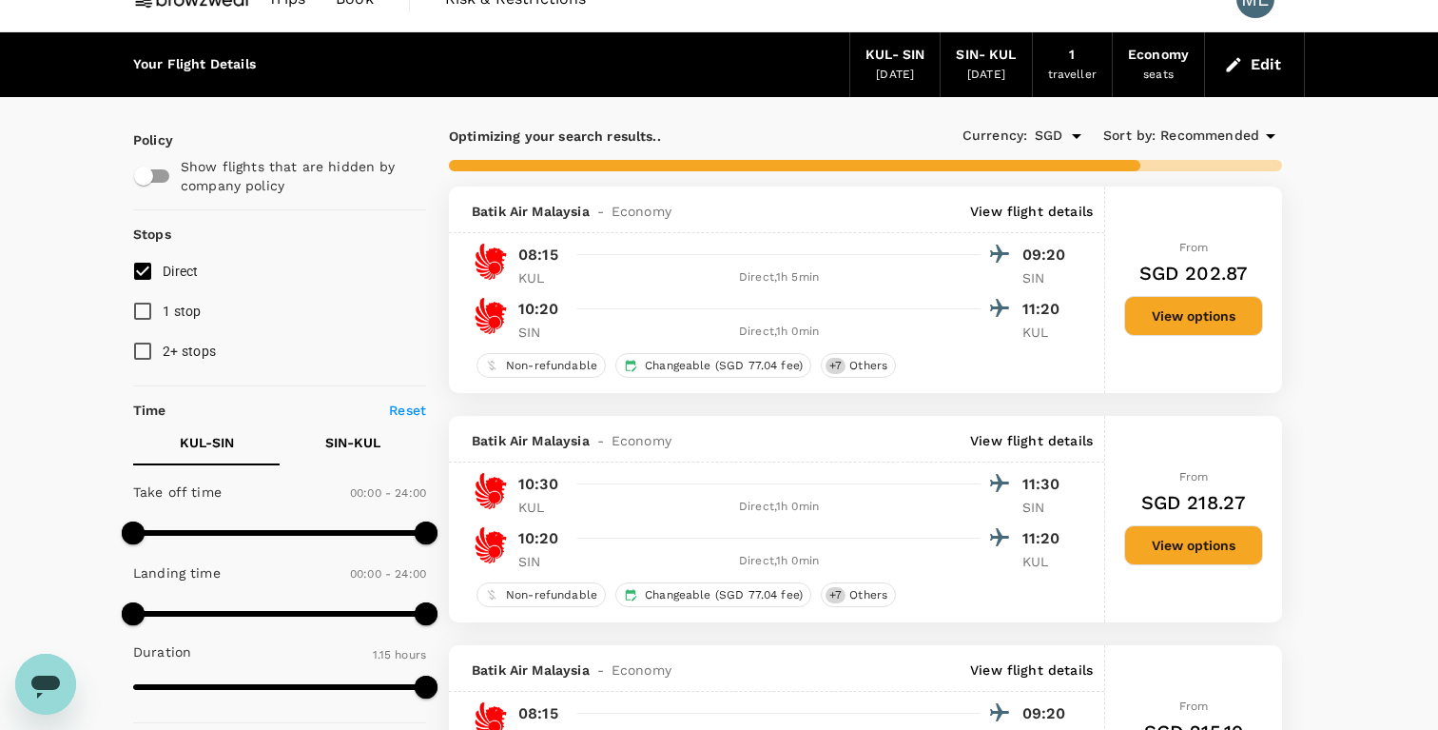
scroll to position [26, 0]
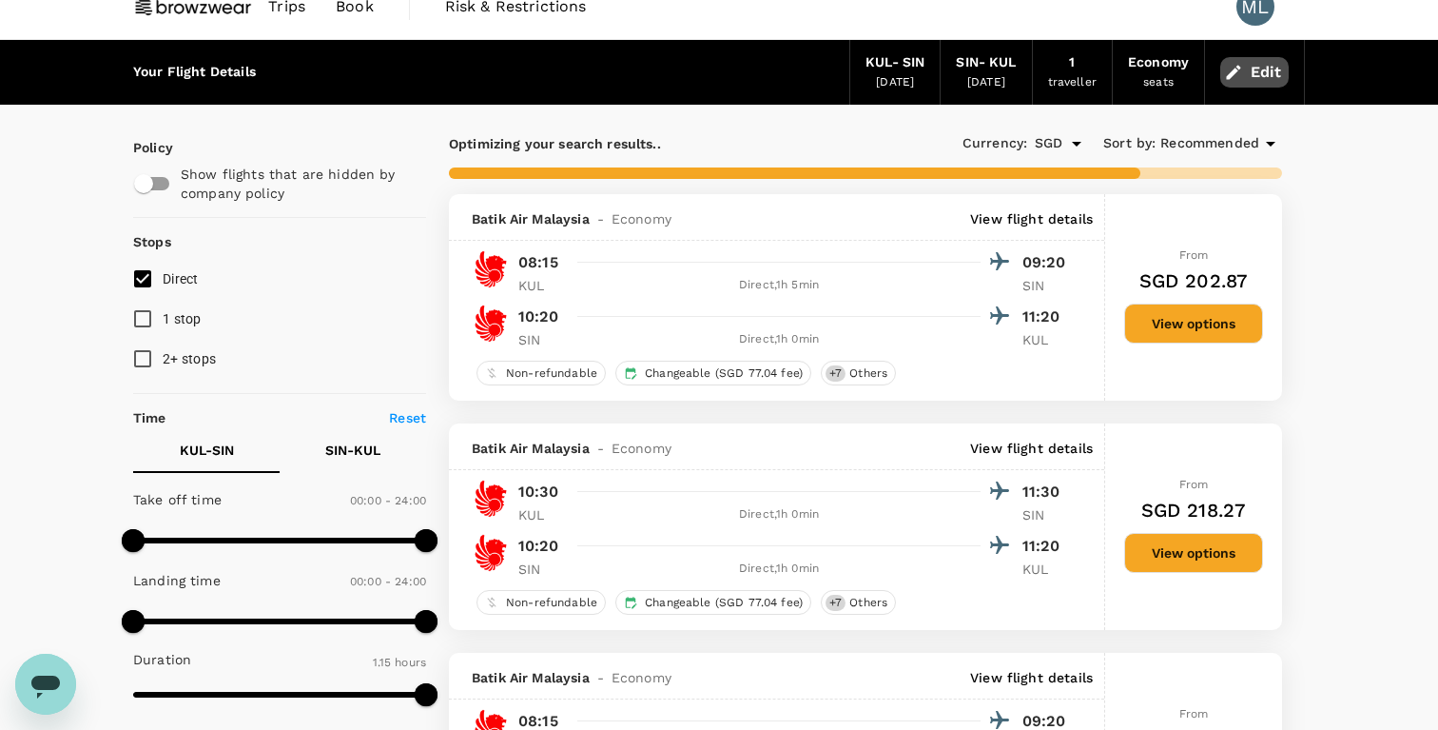
click at [1266, 63] on button "Edit" at bounding box center [1254, 72] width 68 height 30
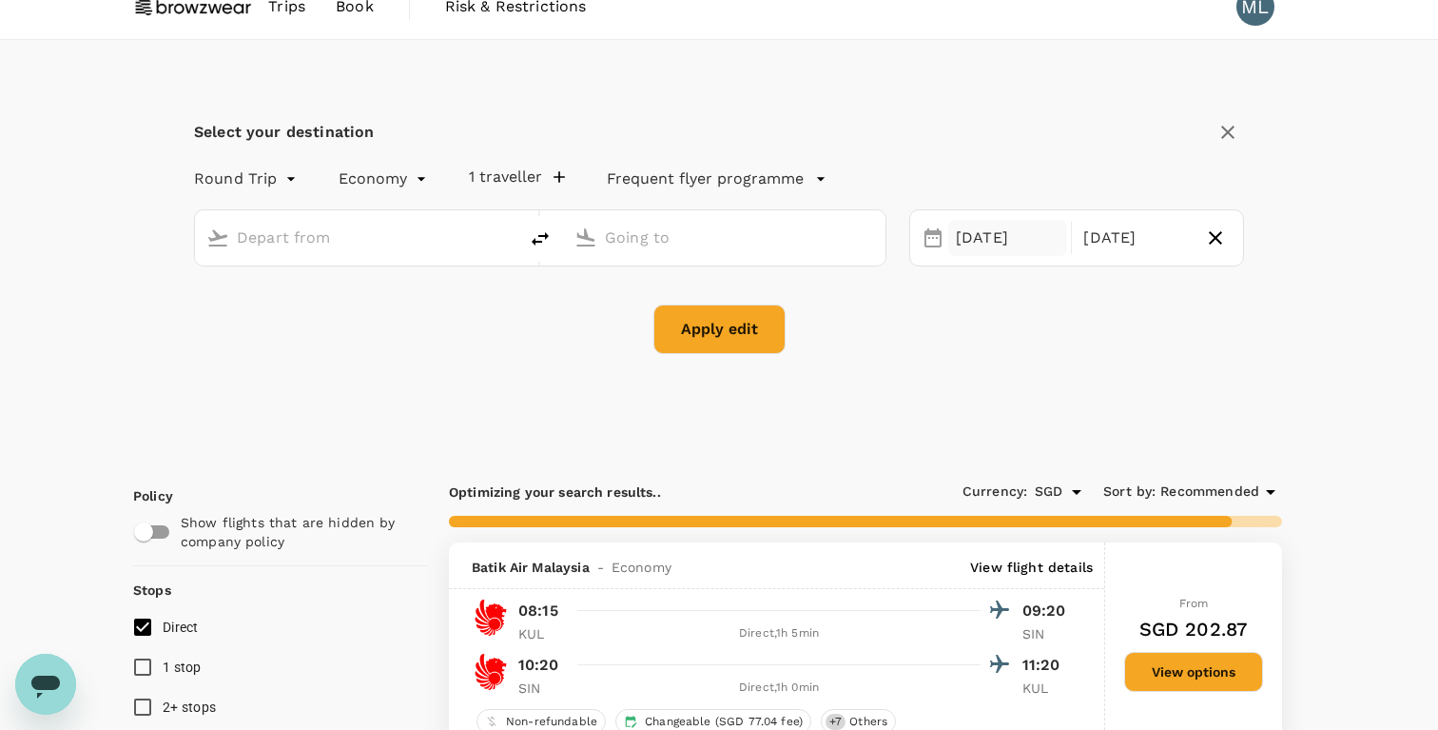
type input "Kuala Lumpur Intl ([GEOGRAPHIC_DATA])"
type input "Singapore Changi (SIN)"
click at [1010, 239] on div "[DATE]" at bounding box center [1007, 238] width 119 height 37
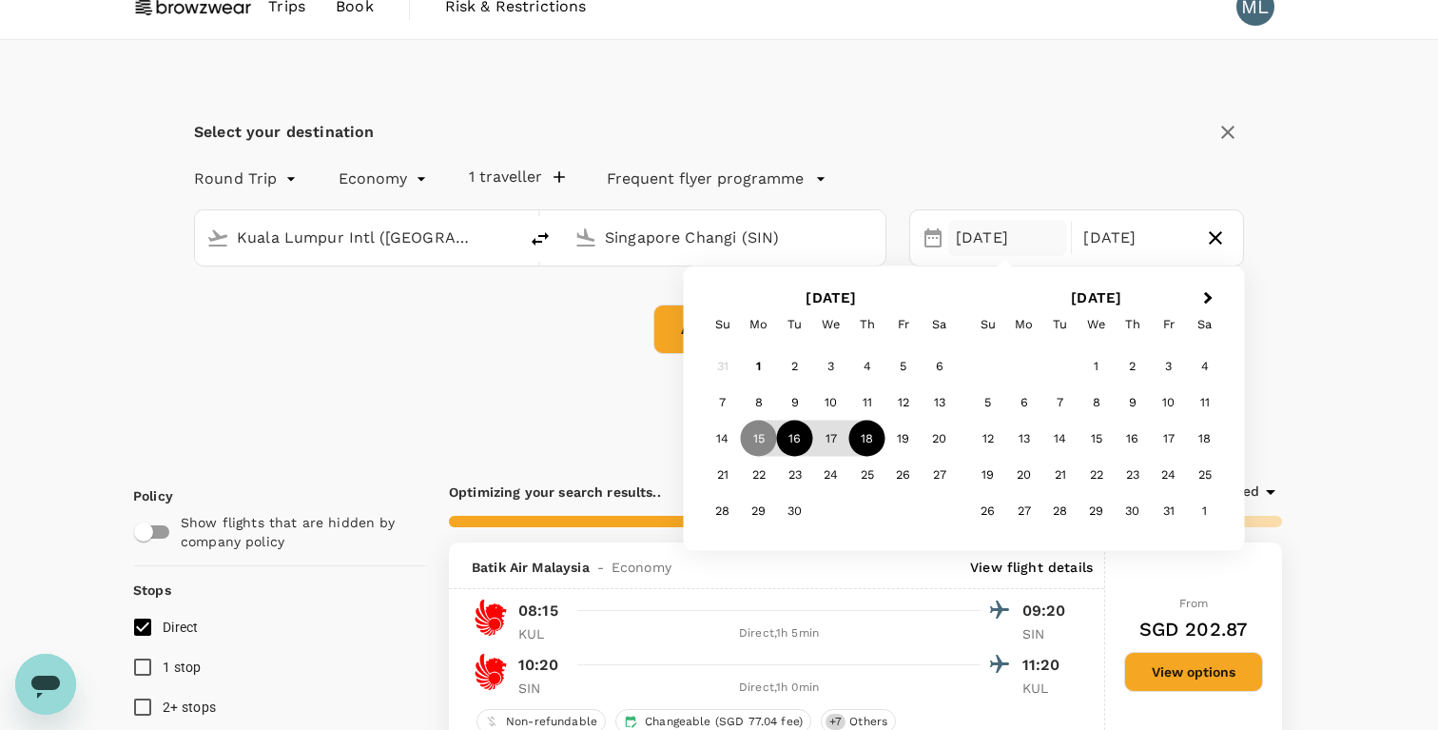
click at [803, 433] on div "16" at bounding box center [795, 438] width 36 height 36
click at [1283, 287] on div "Select your destination Round Trip roundtrip Economy economy 1 traveller Freque…" at bounding box center [719, 246] width 1172 height 413
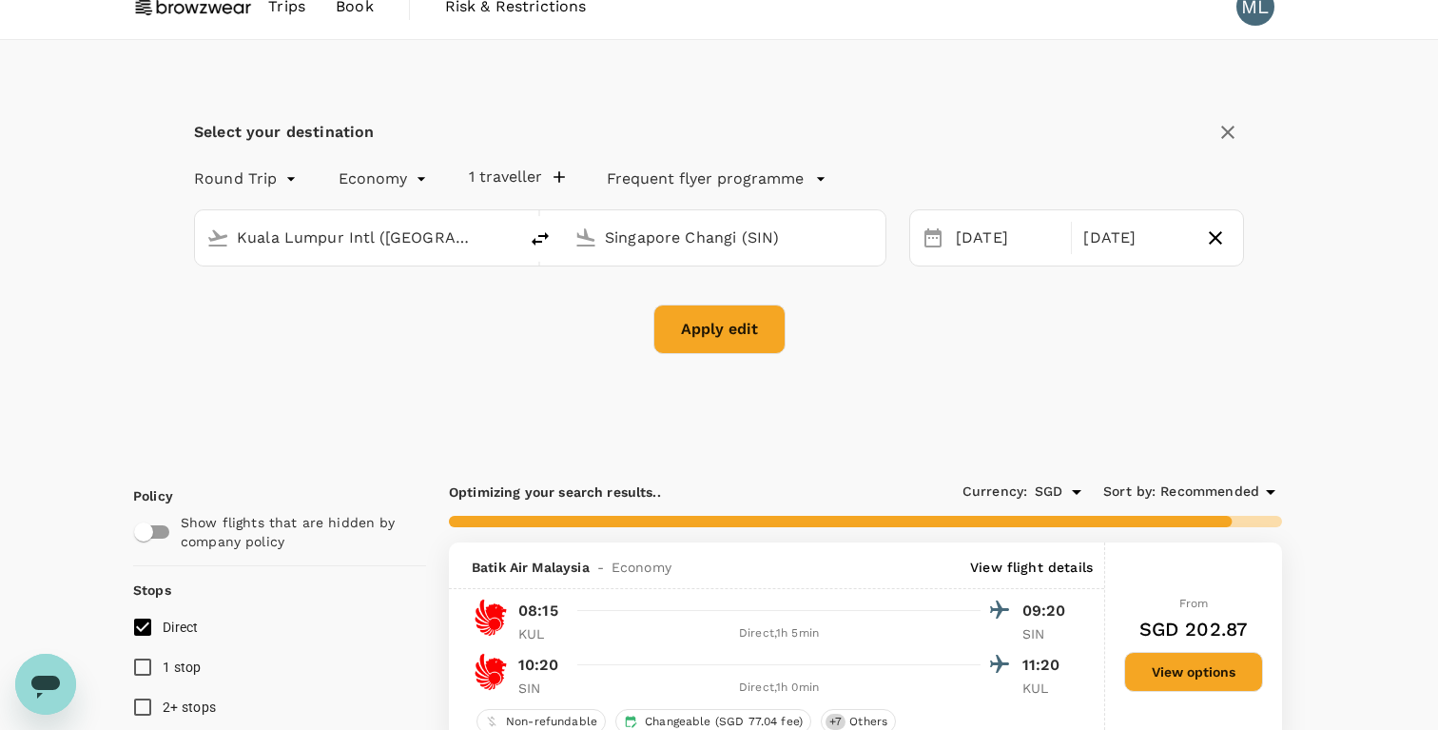
click at [676, 332] on button "Apply edit" at bounding box center [719, 328] width 132 height 49
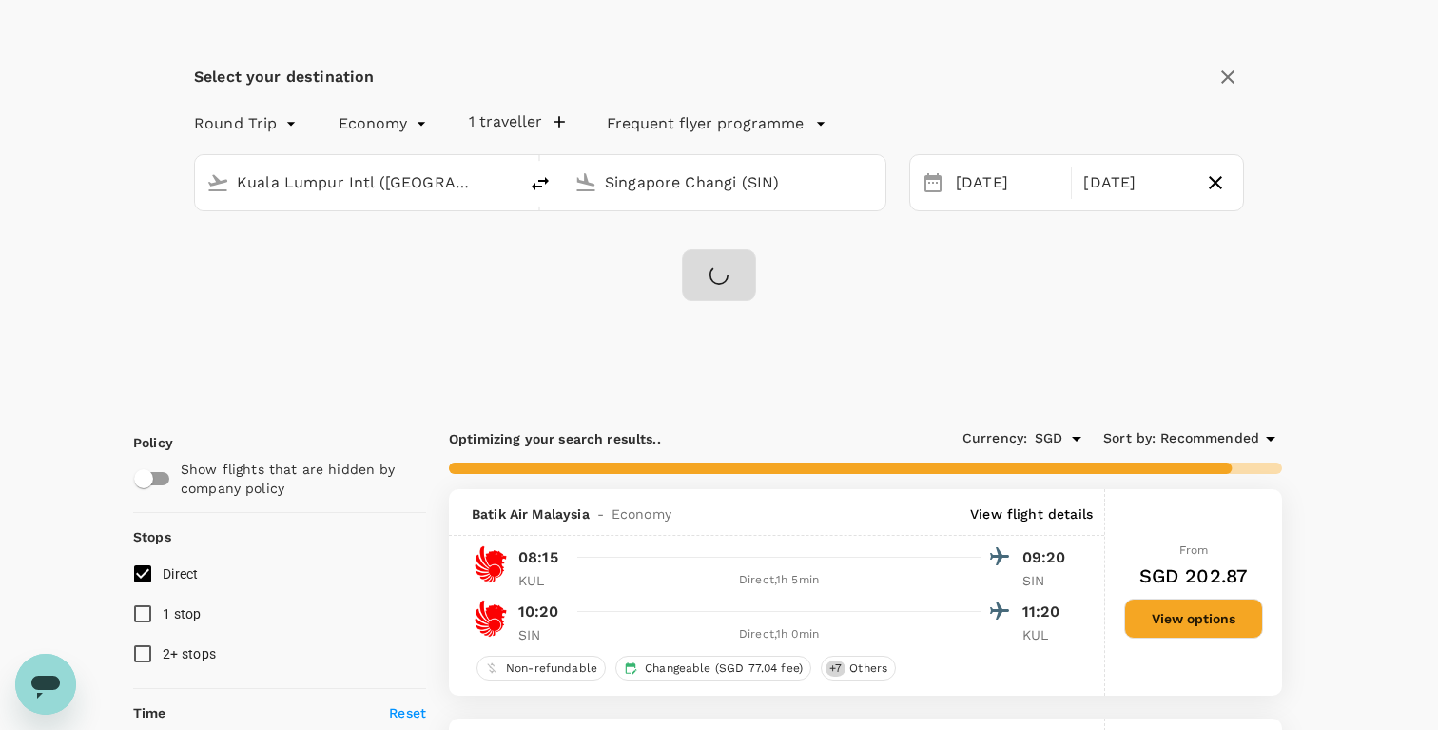
scroll to position [82, 0]
checkbox input "false"
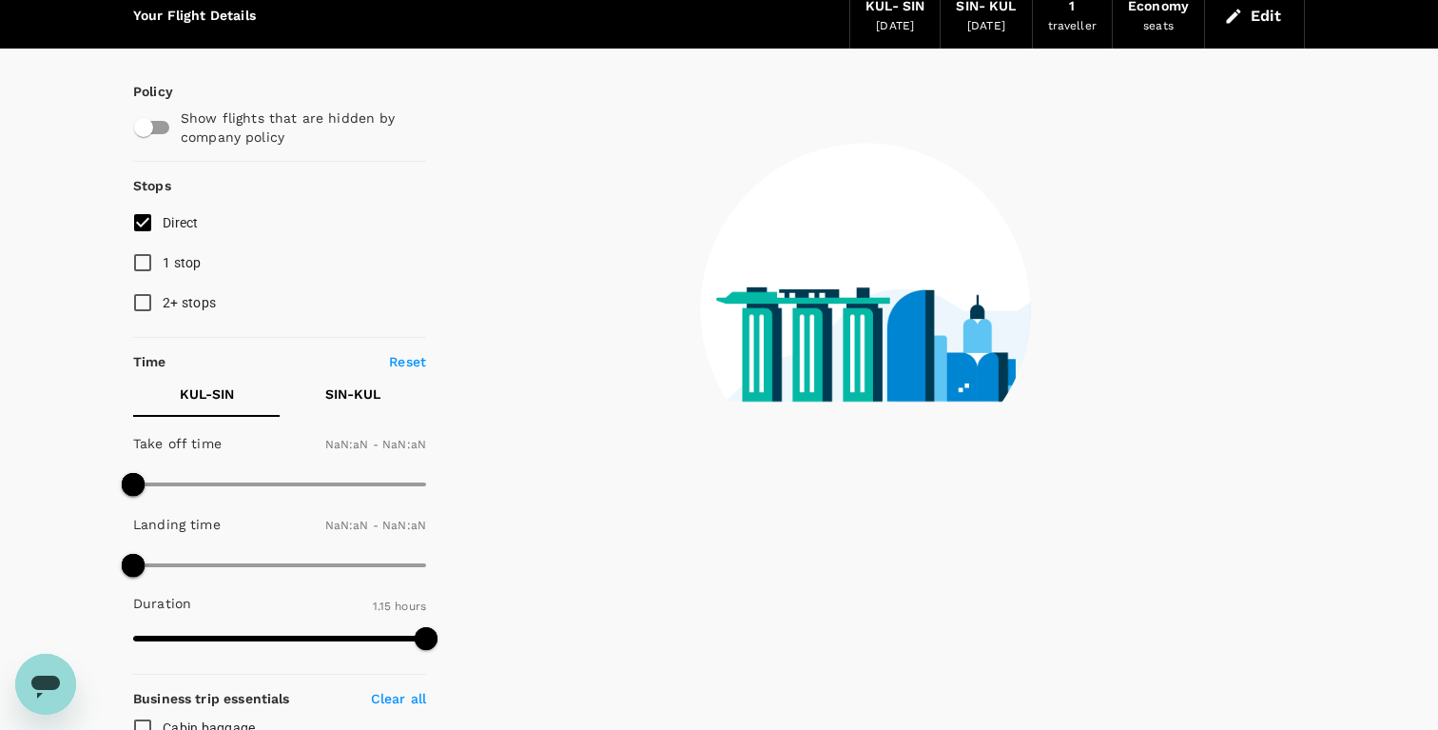
type input "1440"
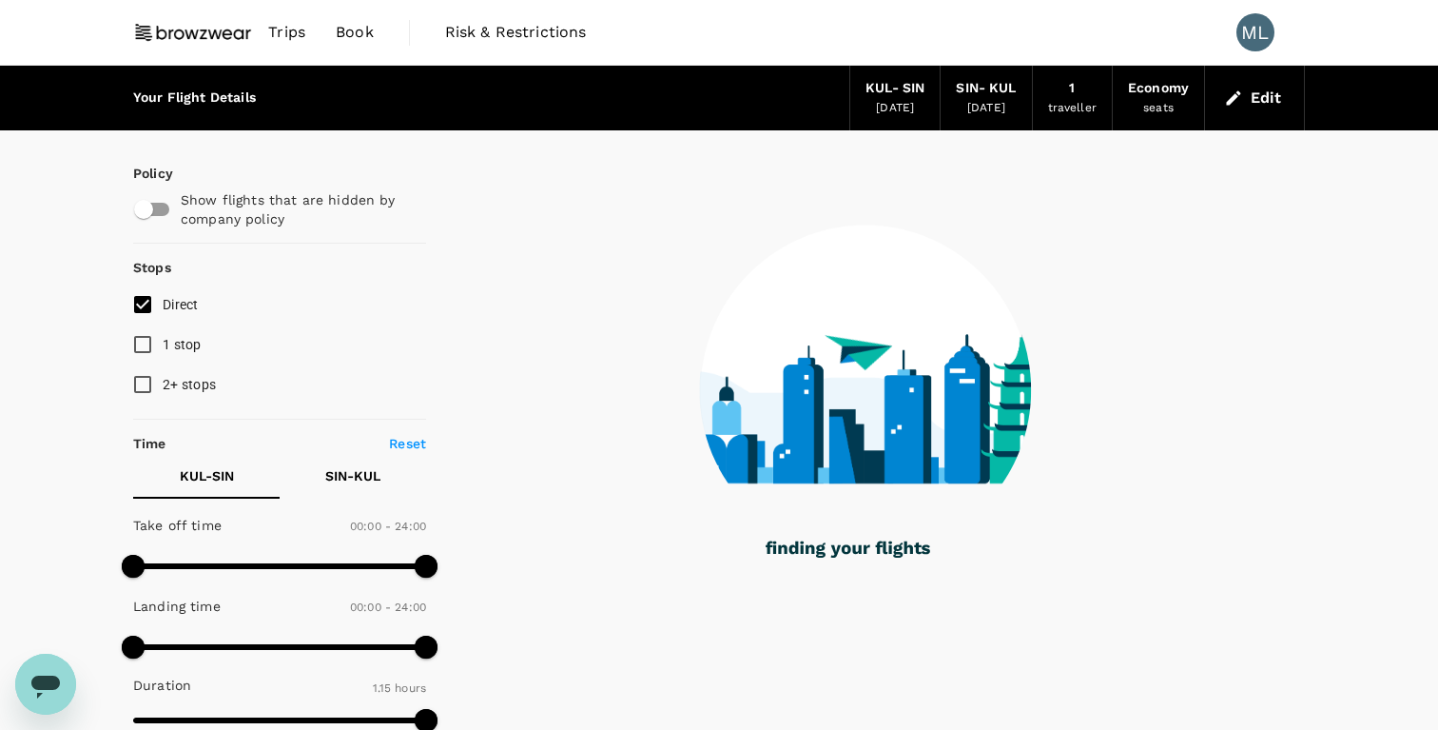
checkbox input "true"
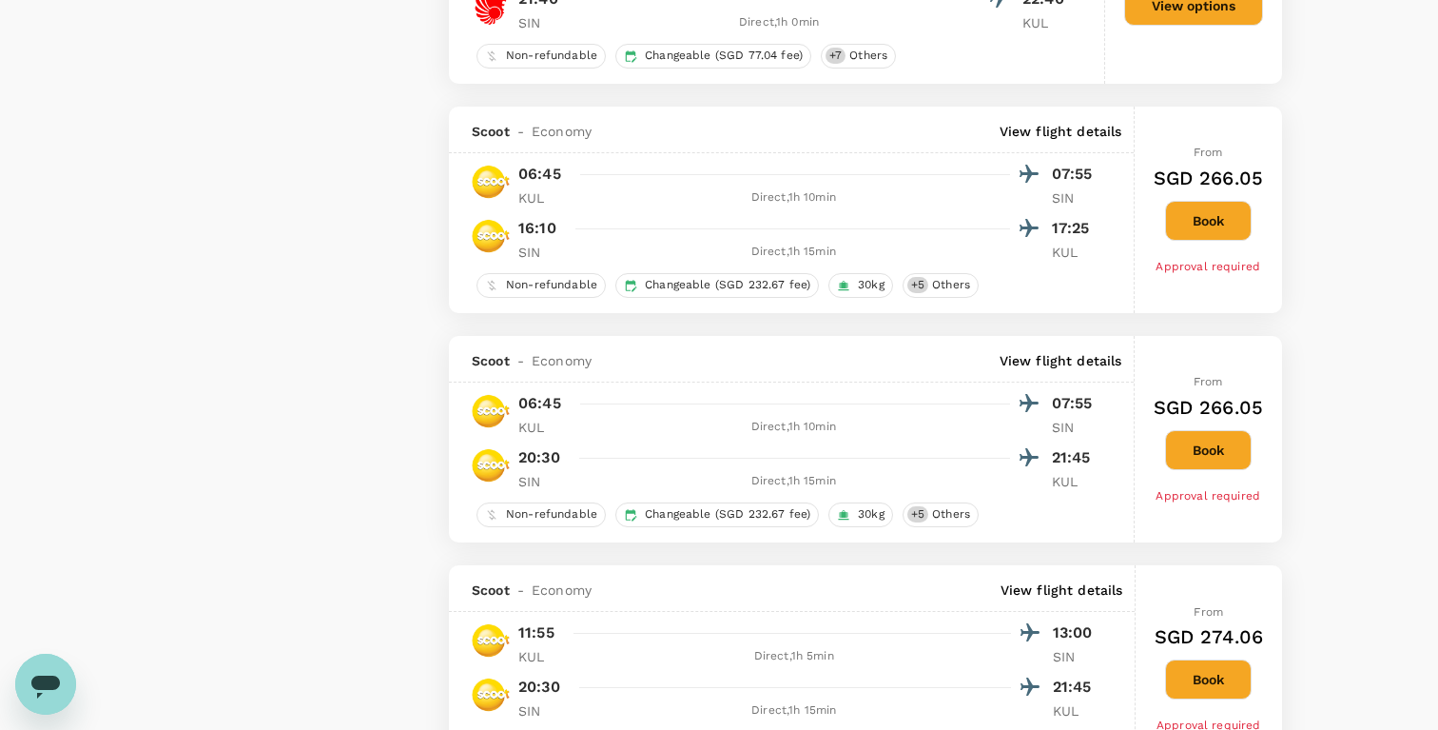
scroll to position [1953, 0]
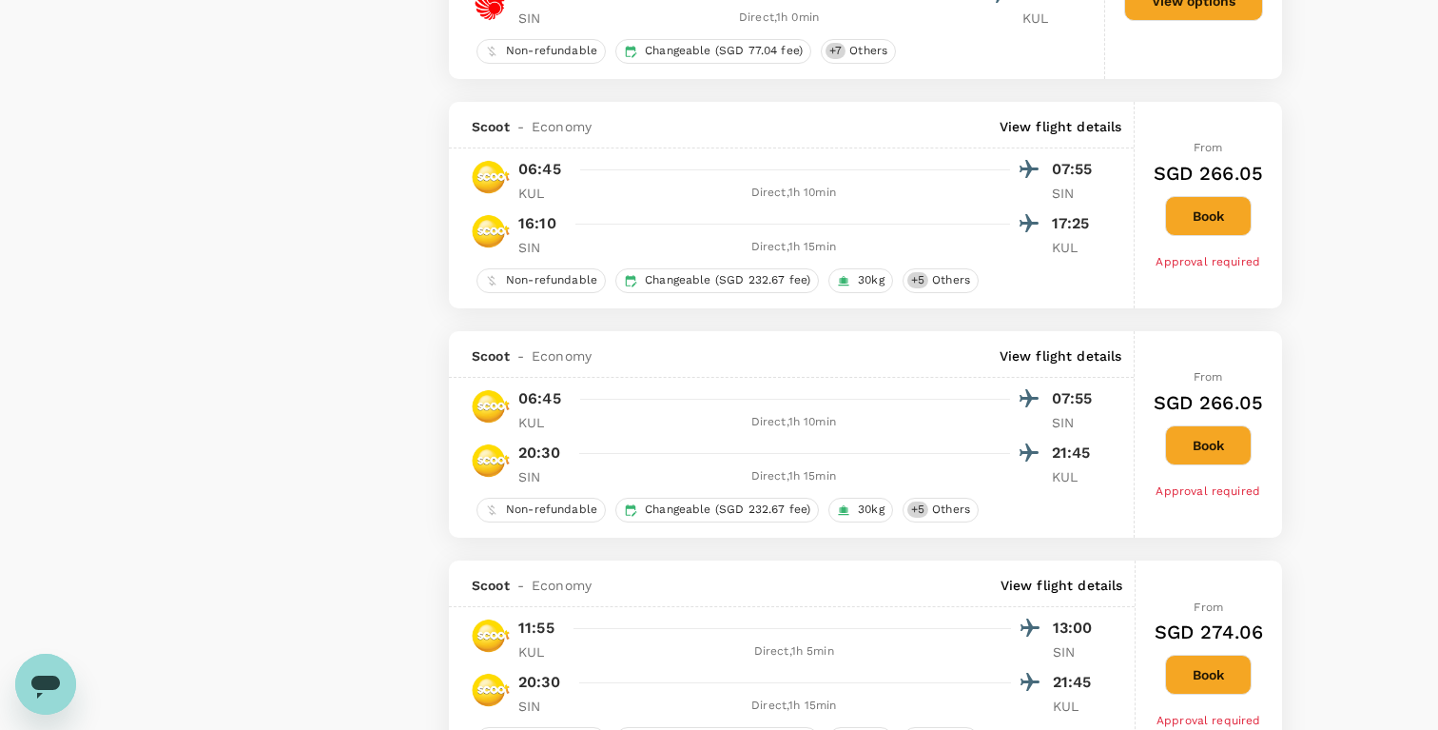
type input "95"
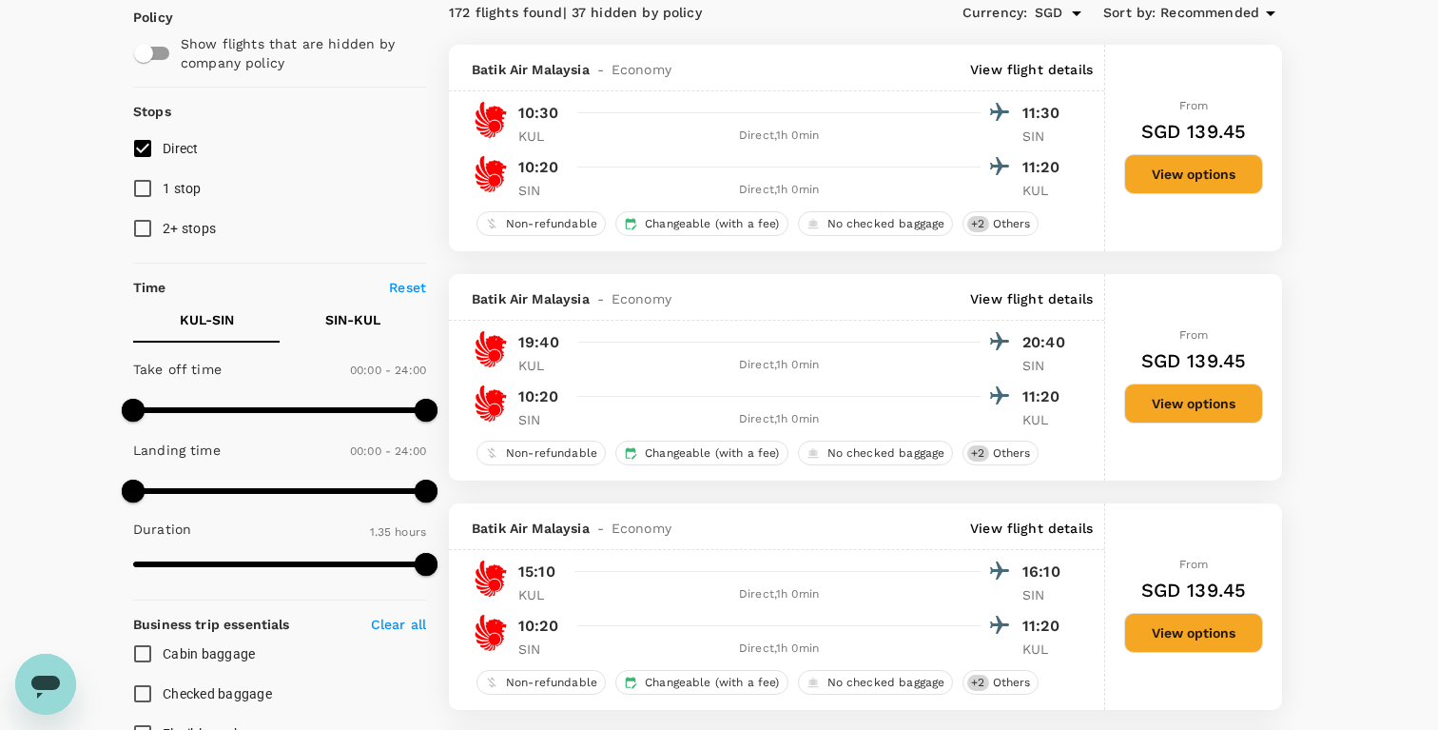
scroll to position [163, 0]
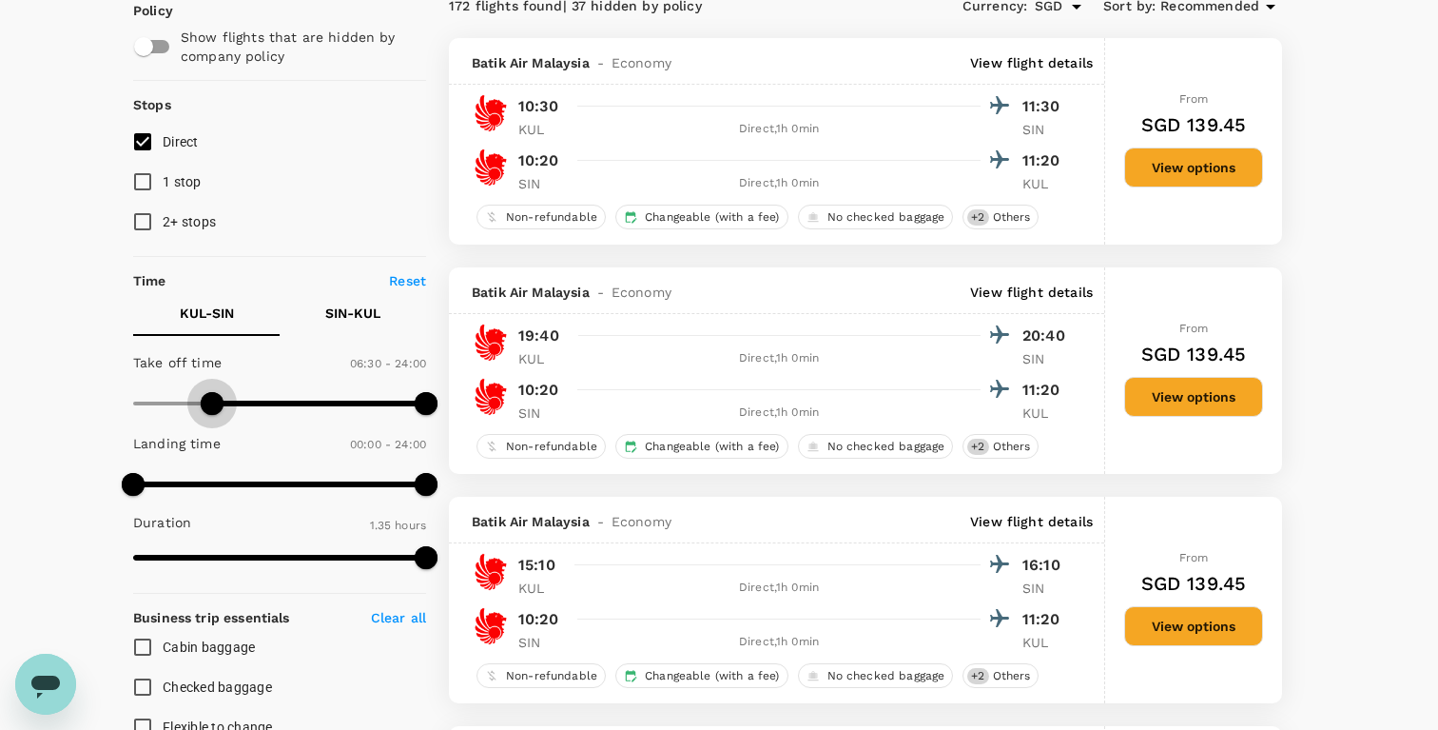
type input "360"
drag, startPoint x: 132, startPoint y: 399, endPoint x: 204, endPoint y: 400, distance: 71.3
click at [204, 400] on span at bounding box center [206, 403] width 23 height 23
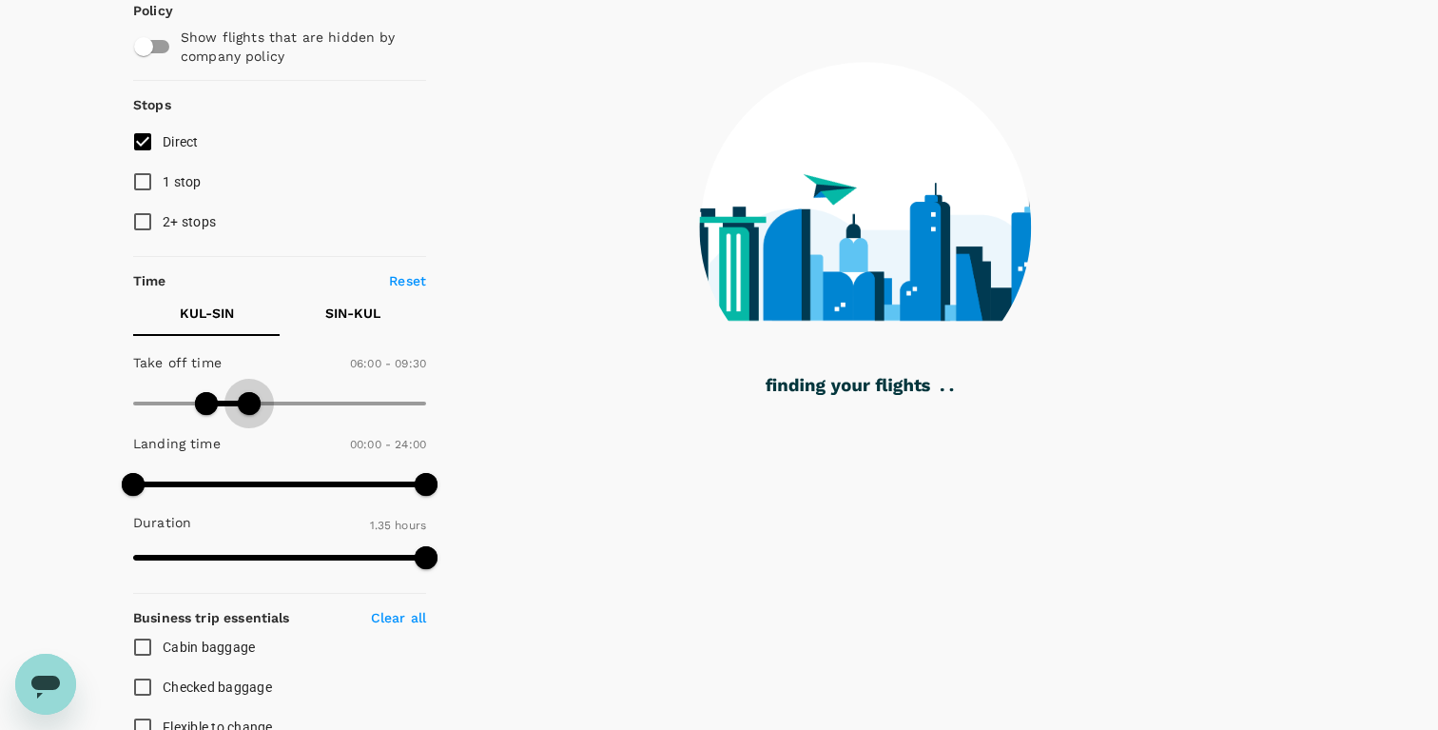
type input "510"
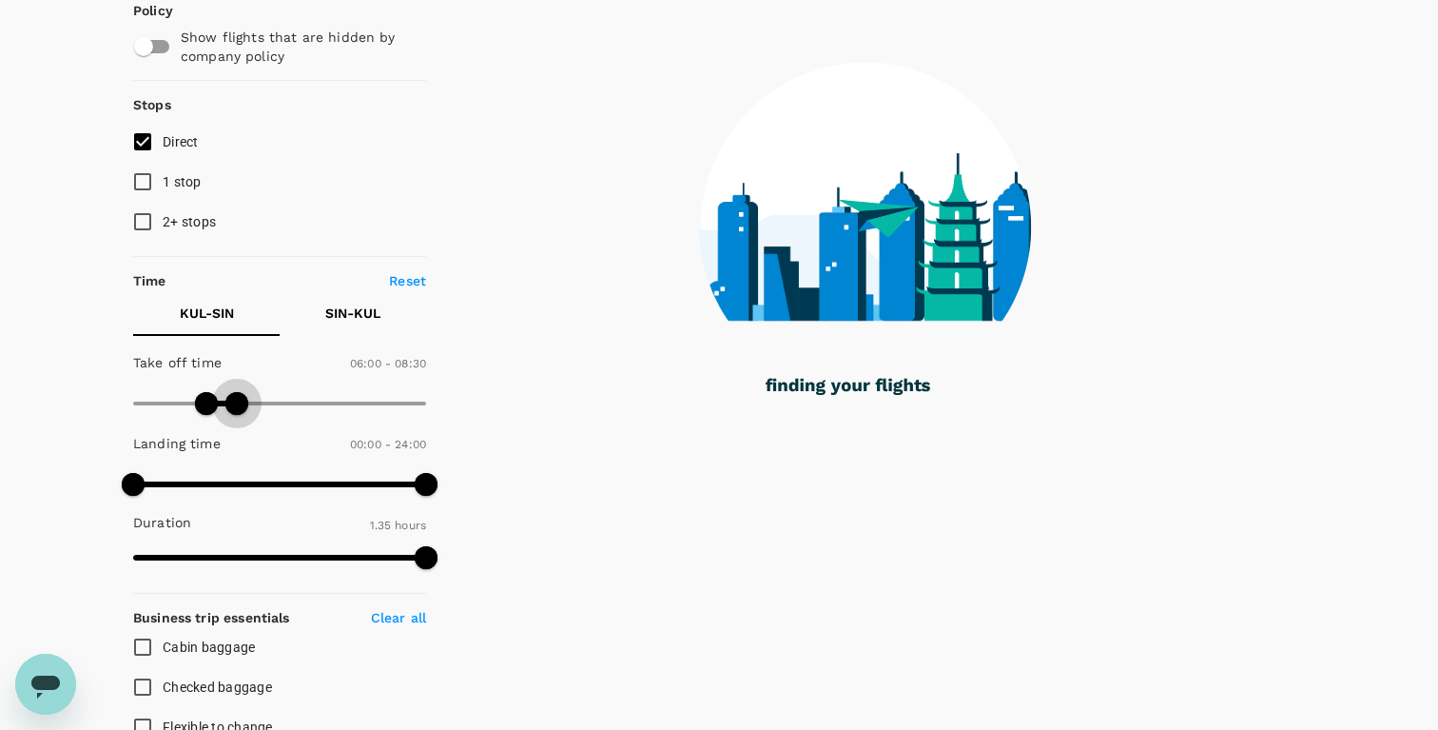
drag, startPoint x: 430, startPoint y: 399, endPoint x: 237, endPoint y: 406, distance: 193.2
click at [237, 406] on span at bounding box center [236, 403] width 23 height 23
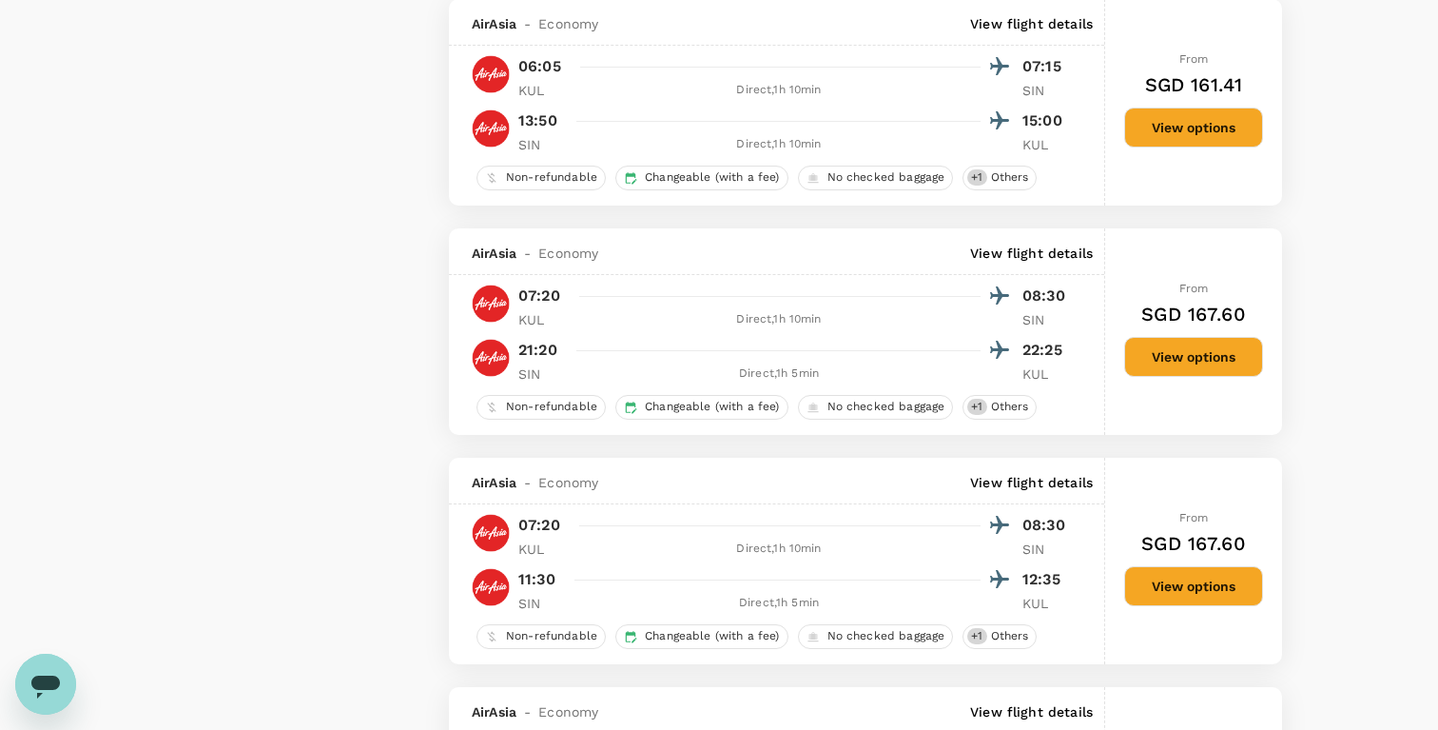
scroll to position [3784, 0]
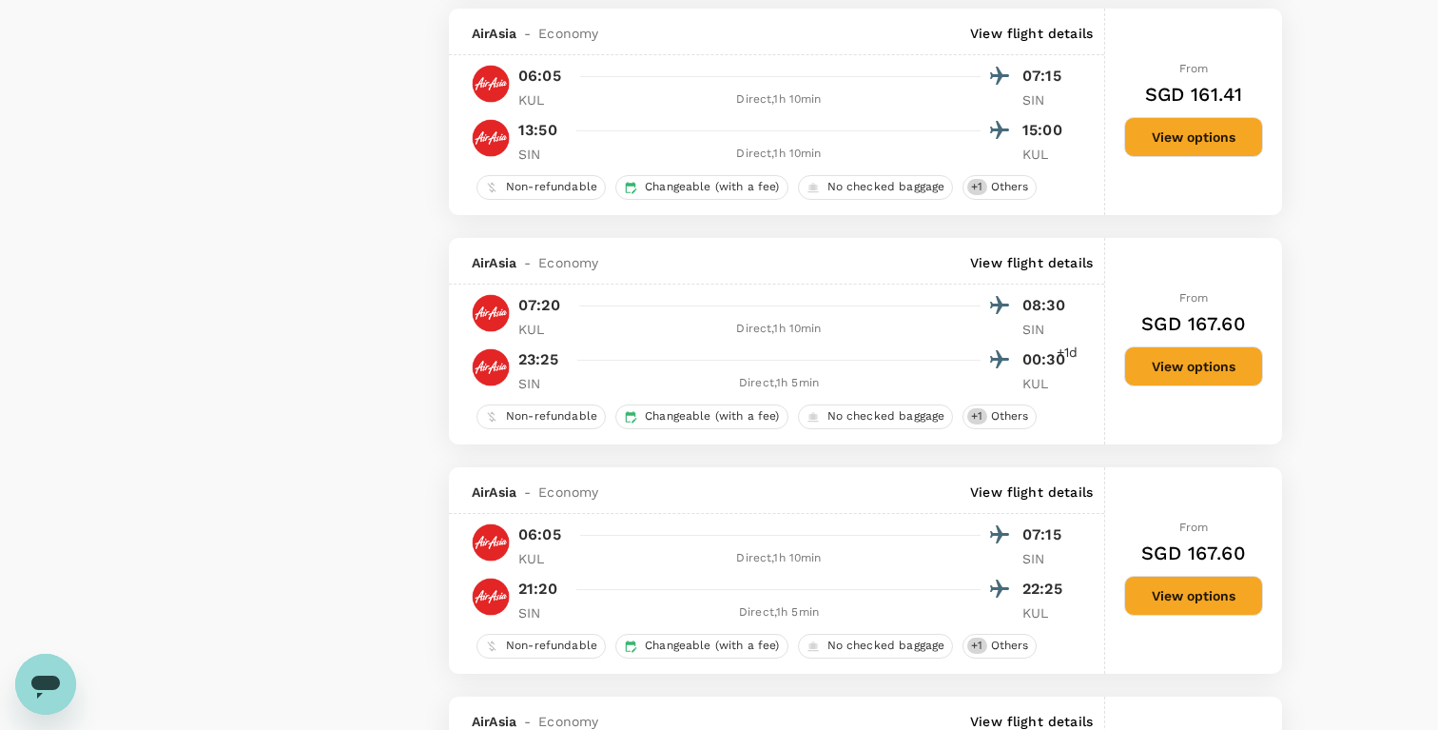
click at [1029, 43] on p "View flight details" at bounding box center [1031, 33] width 123 height 19
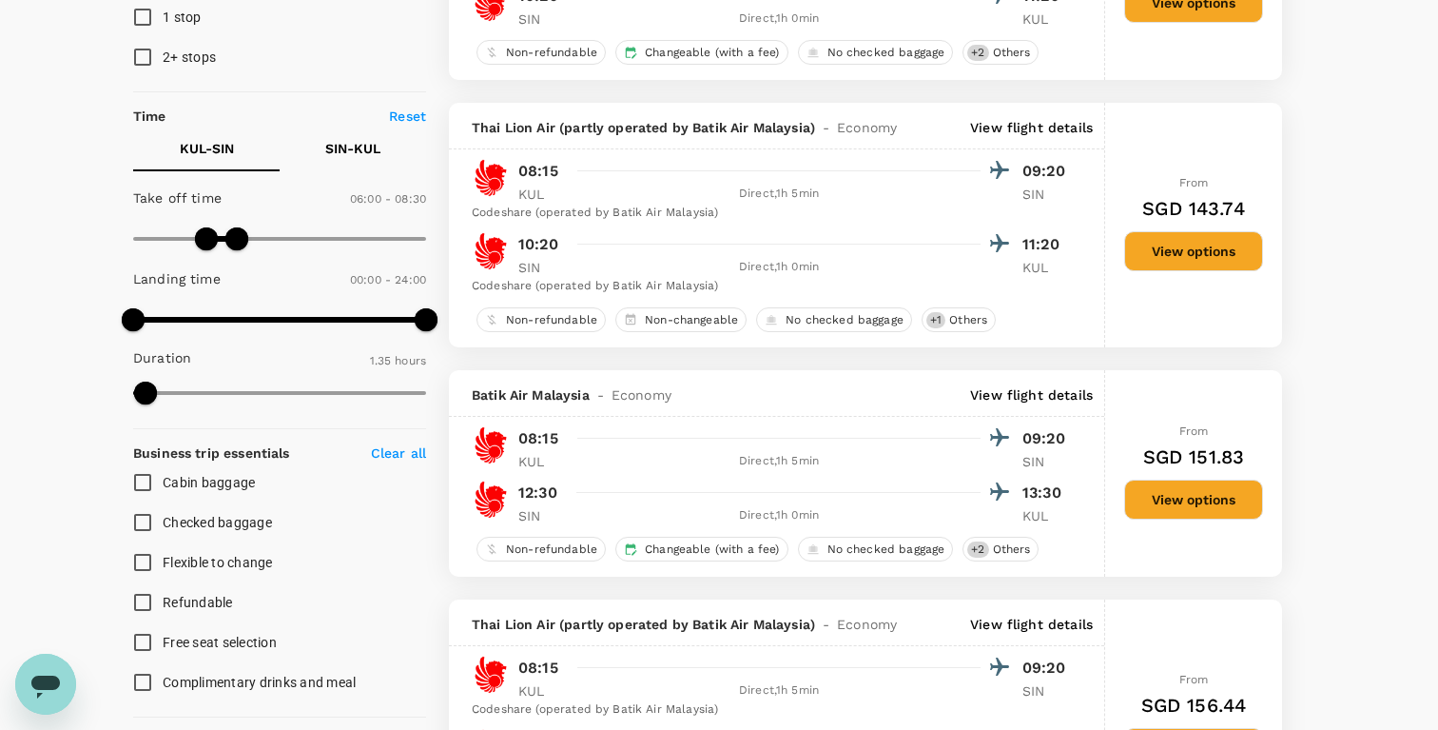
scroll to position [325, 0]
